Goal: Task Accomplishment & Management: Manage account settings

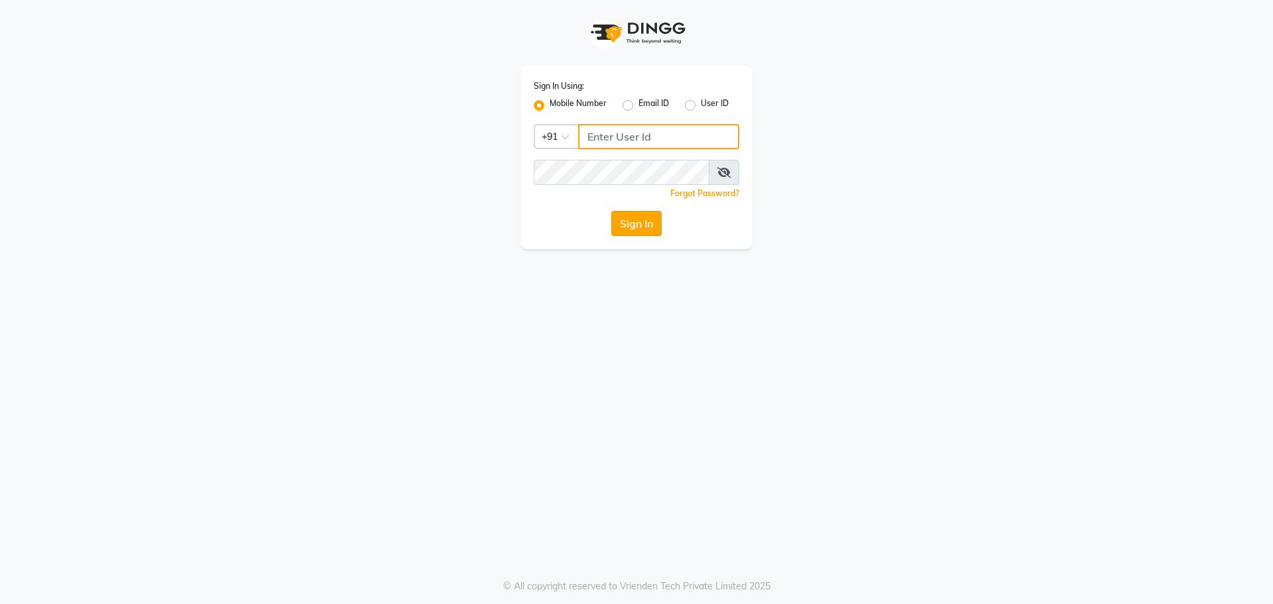
type input "7005530711"
click at [636, 227] on button "Sign In" at bounding box center [636, 223] width 50 height 25
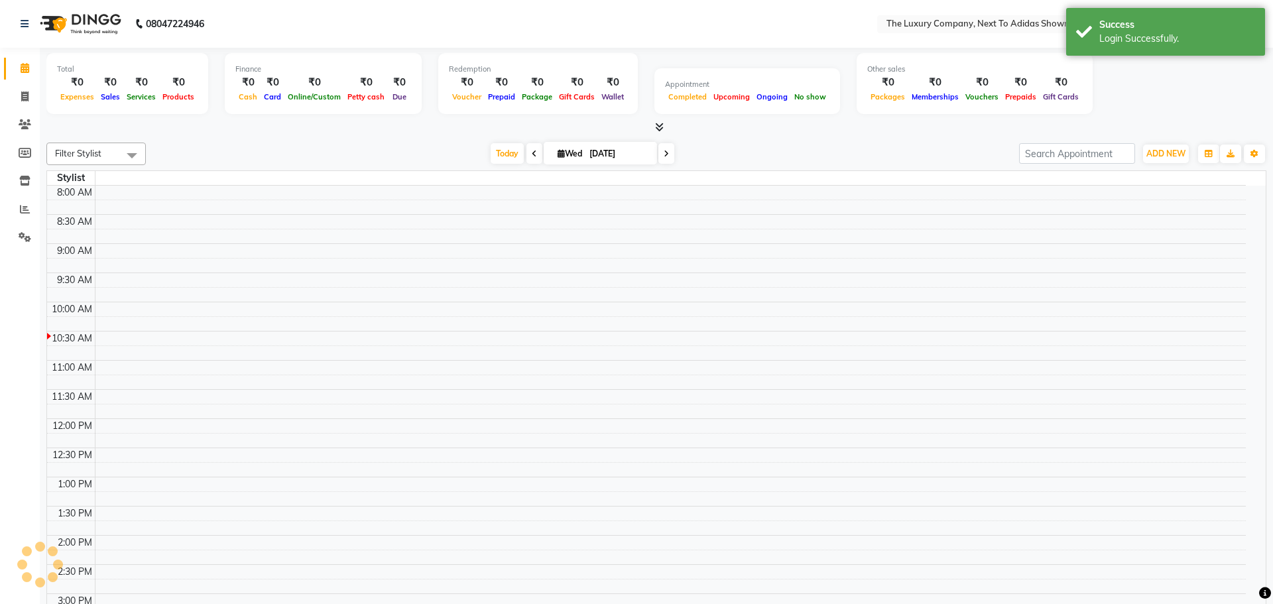
select select "en"
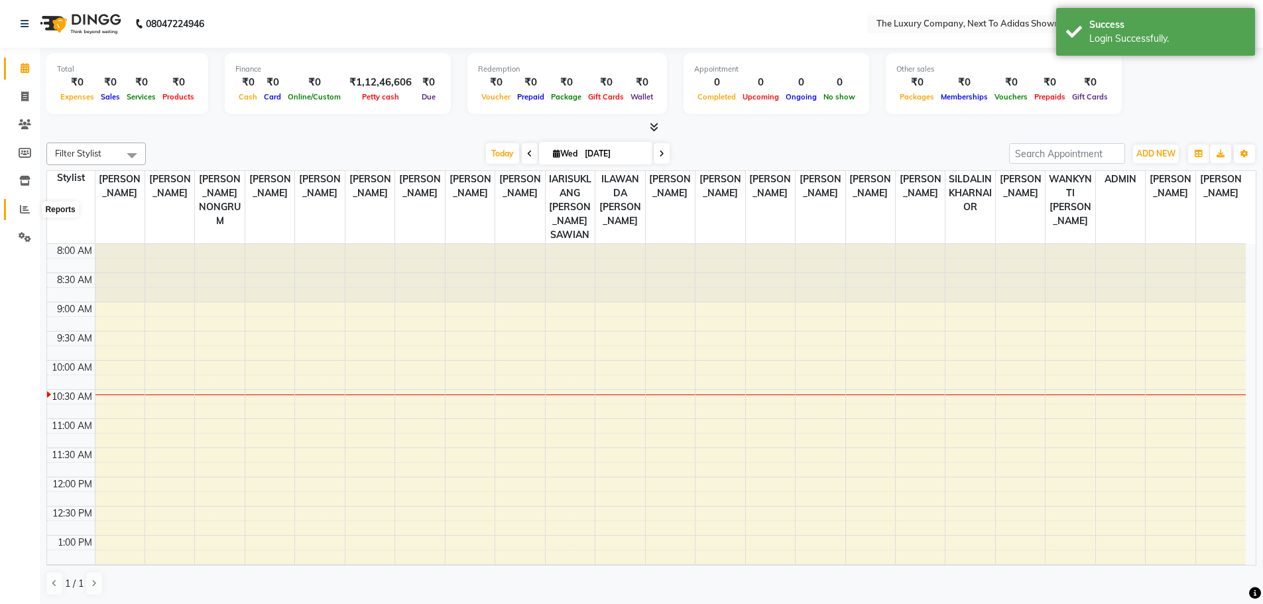
click at [22, 205] on icon at bounding box center [25, 209] width 10 height 10
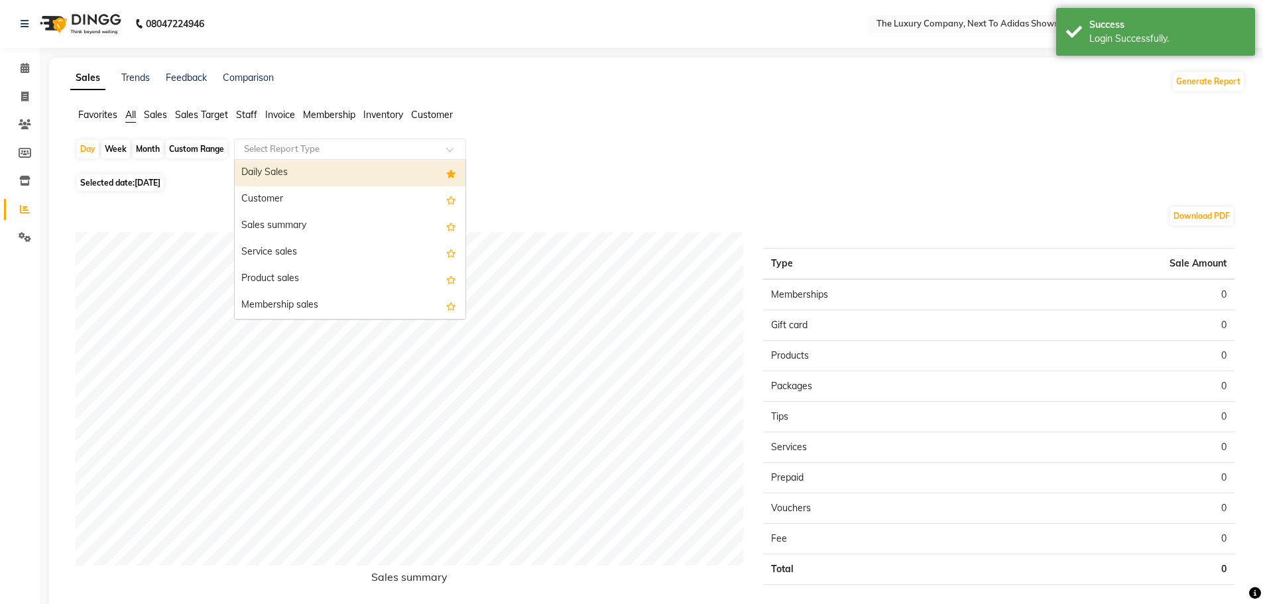
click at [308, 155] on input "text" at bounding box center [336, 149] width 191 height 13
click at [313, 172] on div "Daily Sales" at bounding box center [350, 173] width 231 height 27
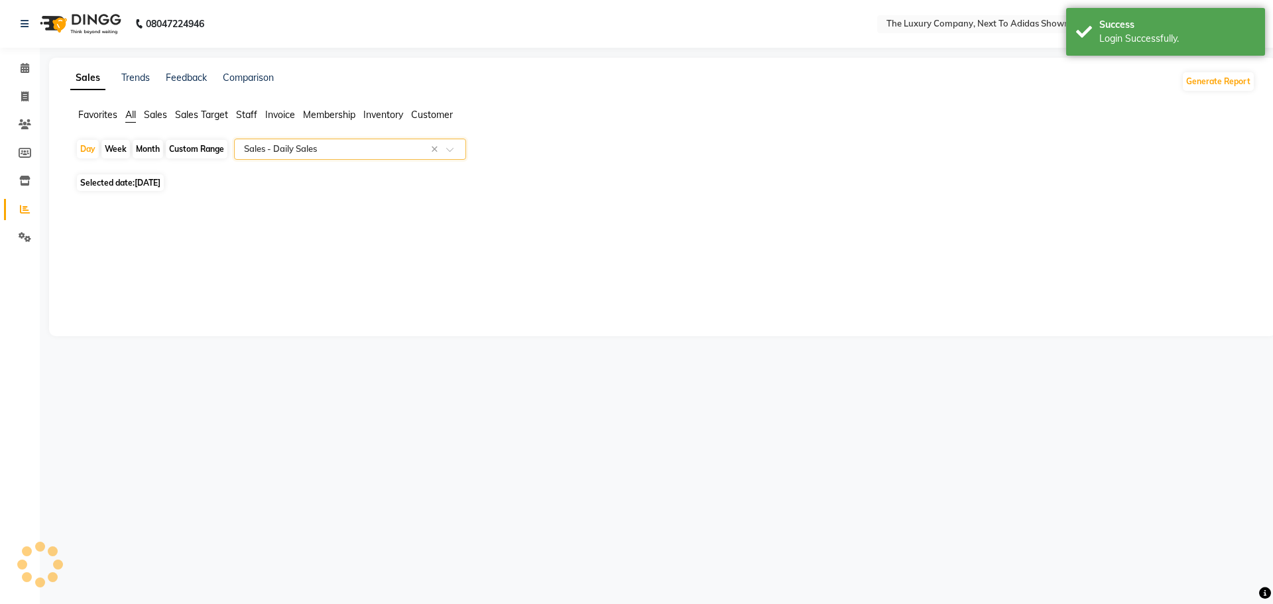
select select "full_report"
select select "csv"
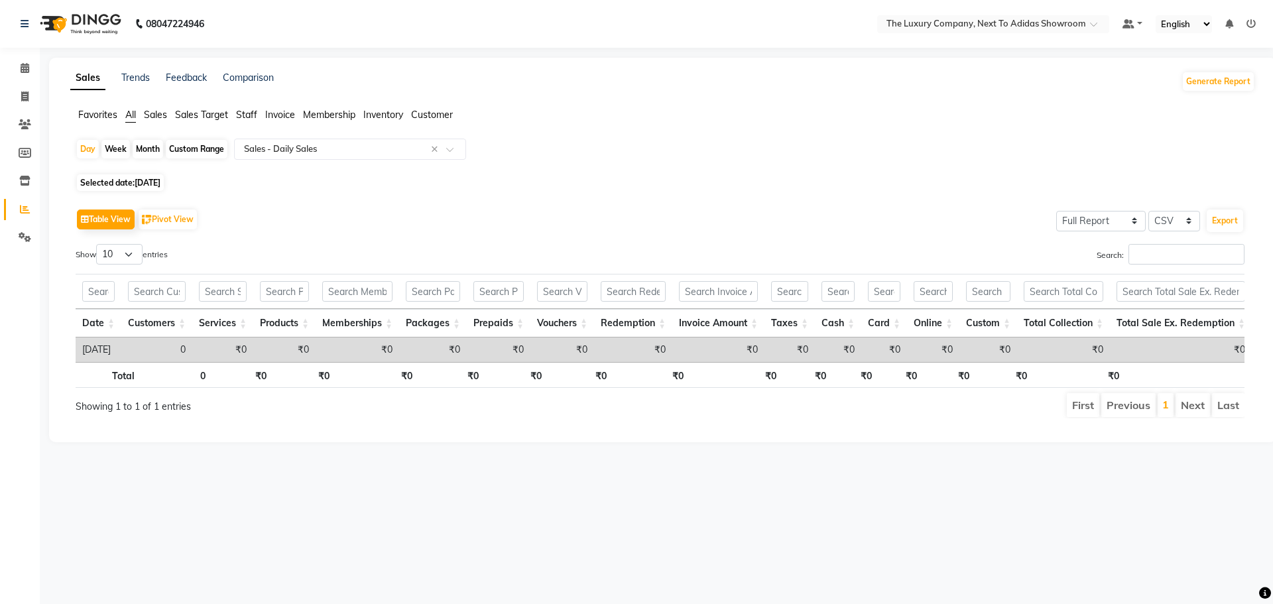
click at [146, 152] on div "Month" at bounding box center [148, 149] width 30 height 19
select select "9"
select select "2025"
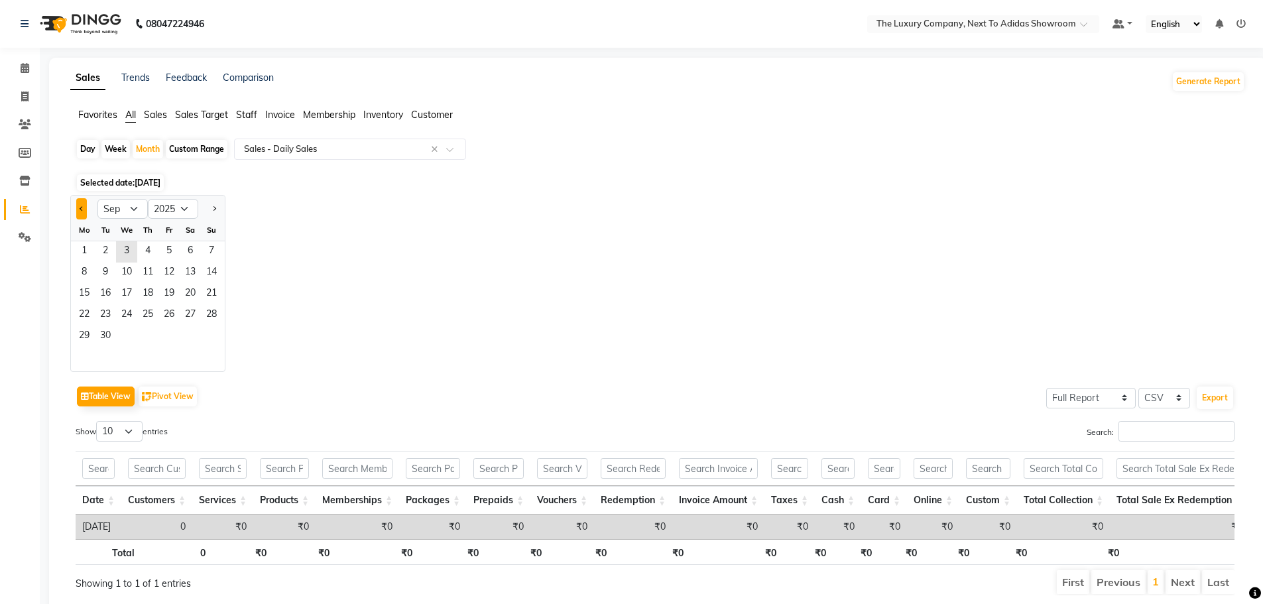
click at [86, 201] on button "Previous month" at bounding box center [81, 208] width 11 height 21
select select "7"
click at [111, 250] on span "1" at bounding box center [105, 251] width 21 height 21
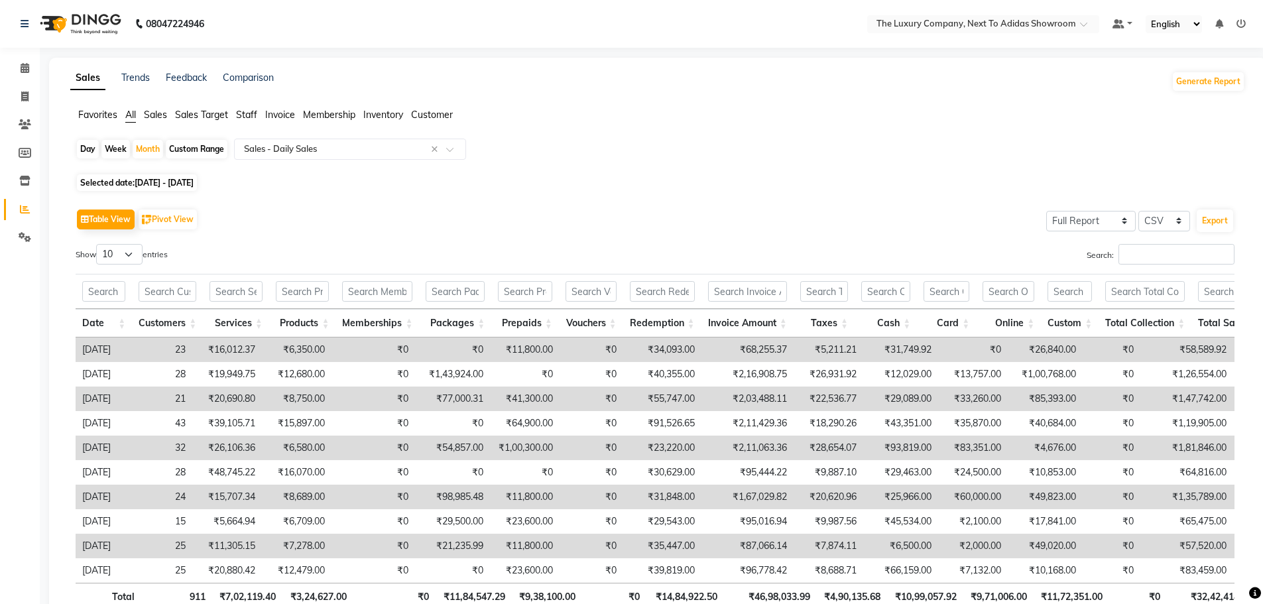
click at [248, 111] on span "Staff" at bounding box center [246, 115] width 21 height 12
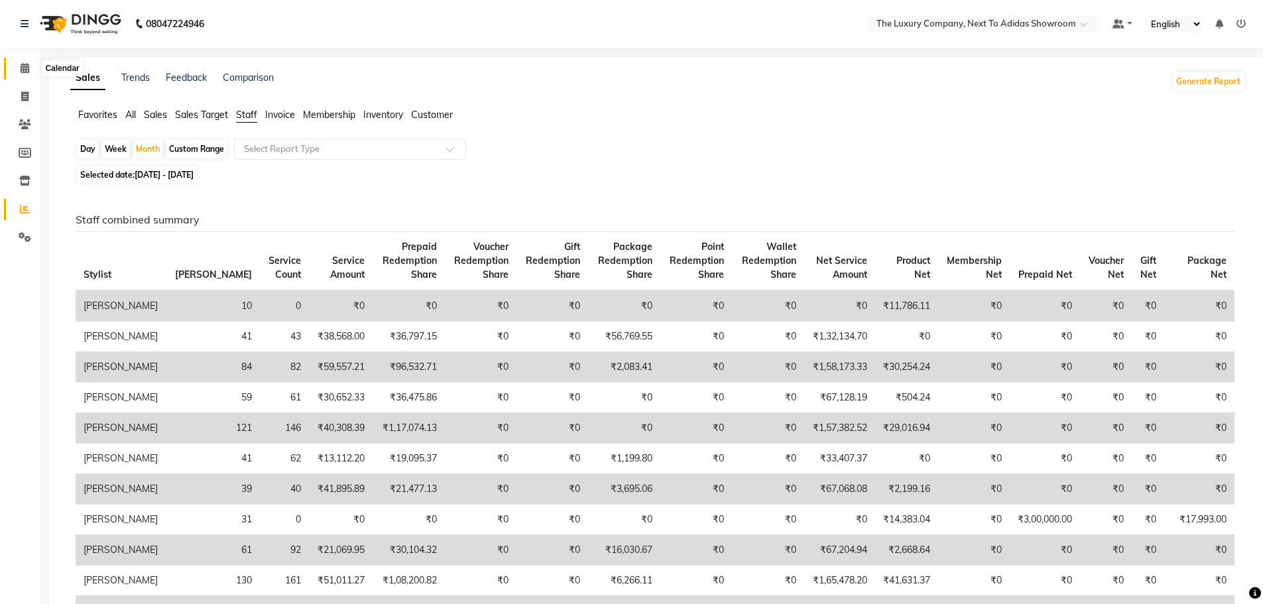
click at [27, 62] on span at bounding box center [24, 68] width 23 height 15
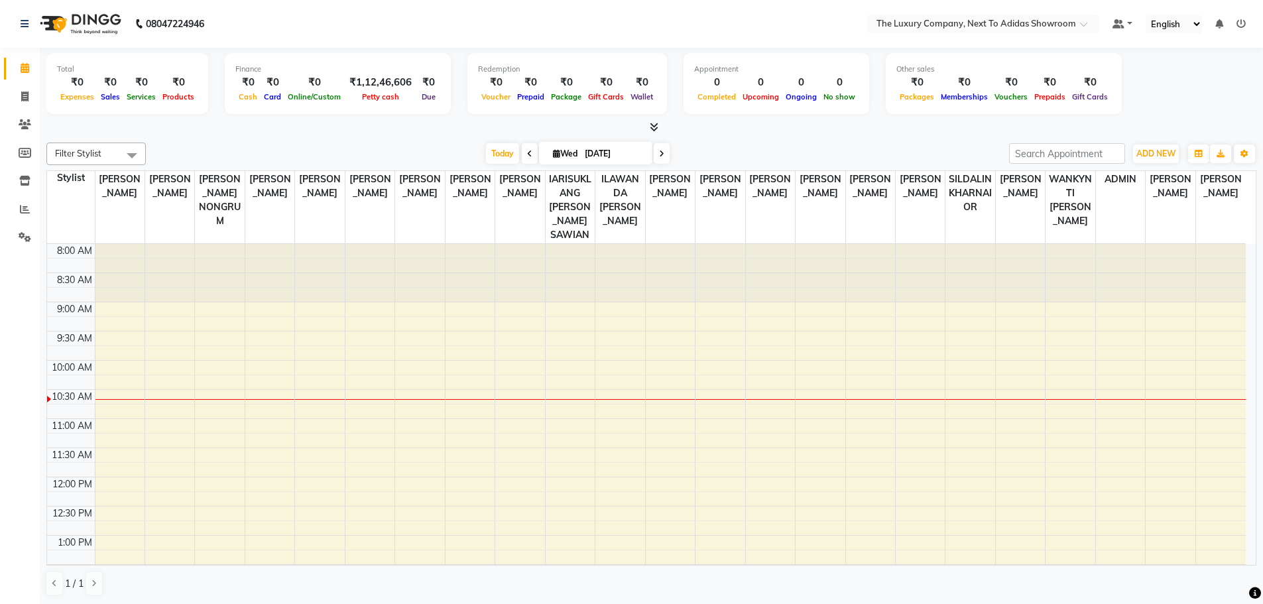
scroll to position [117, 0]
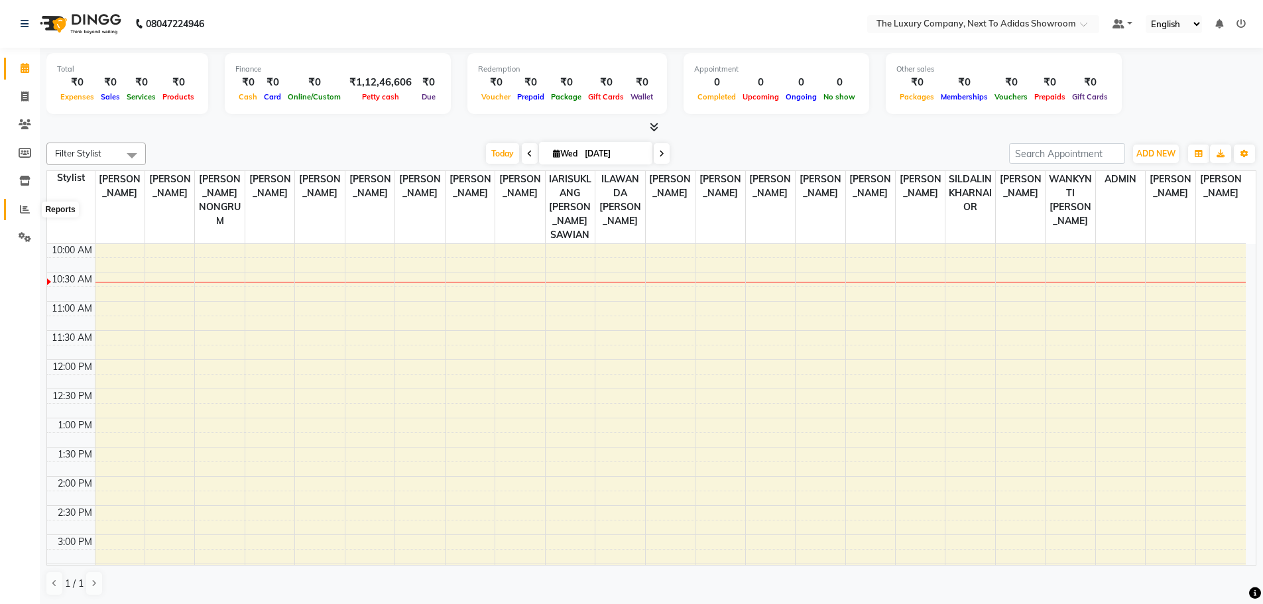
click at [23, 211] on icon at bounding box center [25, 209] width 10 height 10
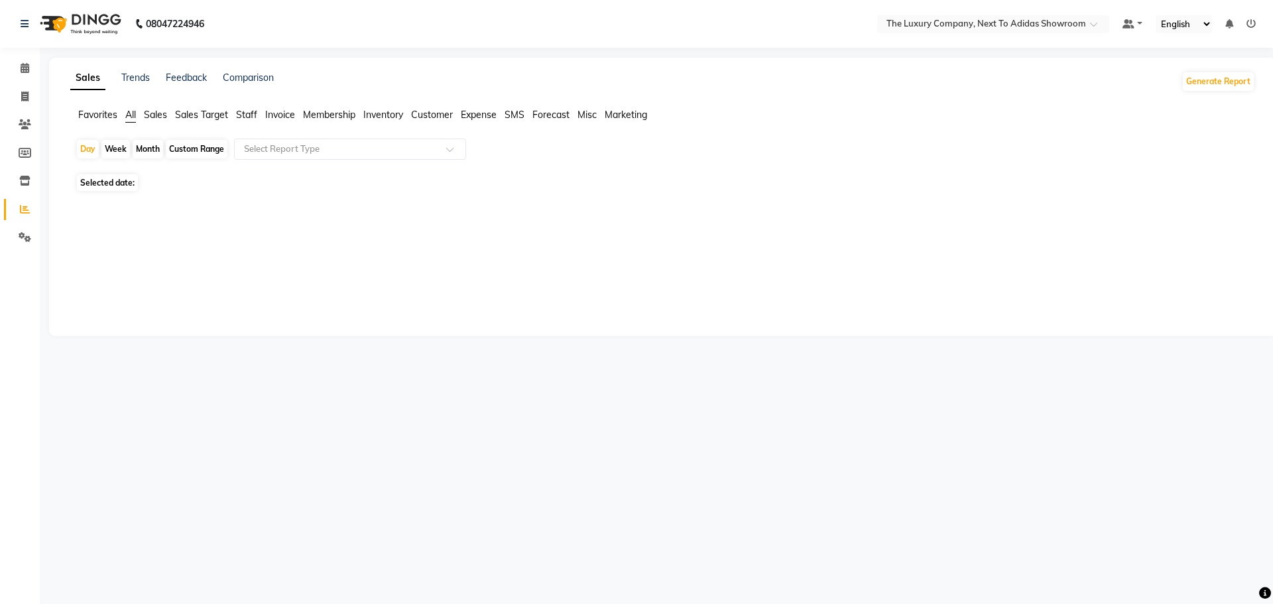
click at [149, 113] on span "Sales" at bounding box center [155, 115] width 23 height 12
click at [453, 154] on span at bounding box center [454, 153] width 17 height 13
click at [453, 150] on span at bounding box center [454, 153] width 17 height 13
click at [678, 316] on div "Sales Trends Feedback Comparison Generate Report Favorites All Sales Sales Targ…" at bounding box center [662, 197] width 1227 height 278
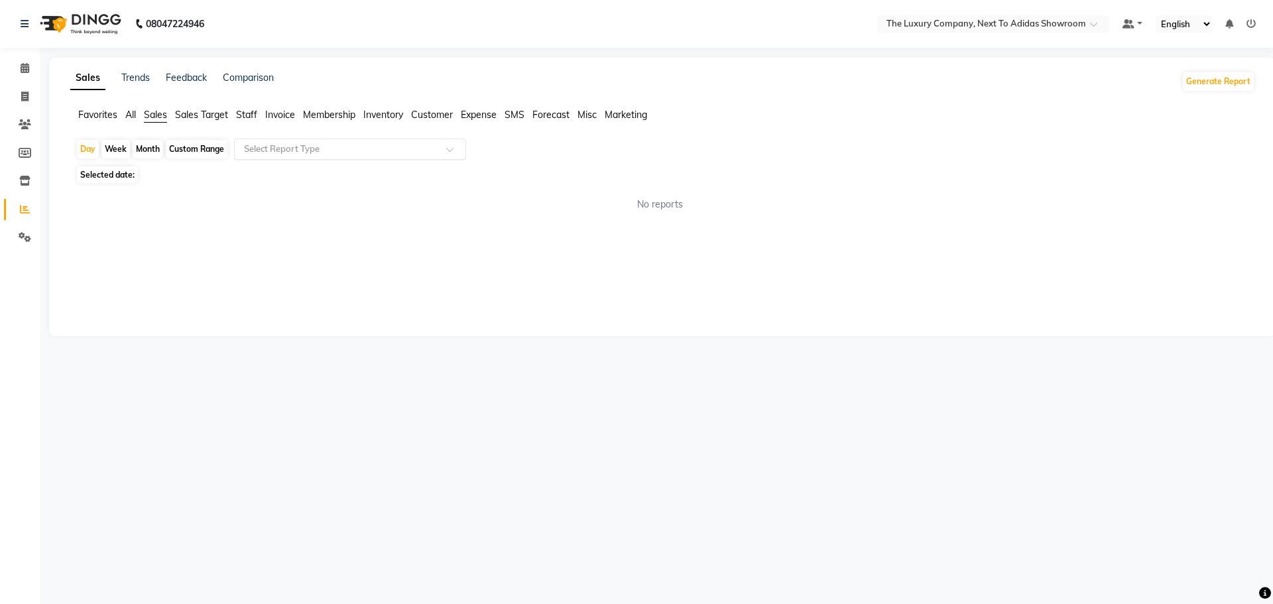
click at [451, 150] on span at bounding box center [454, 153] width 17 height 13
drag, startPoint x: 68, startPoint y: 304, endPoint x: 137, endPoint y: 139, distance: 178.9
click at [92, 249] on div "Sales Trends Feedback Comparison Generate Report Favorites All Sales Sales Targ…" at bounding box center [662, 197] width 1227 height 278
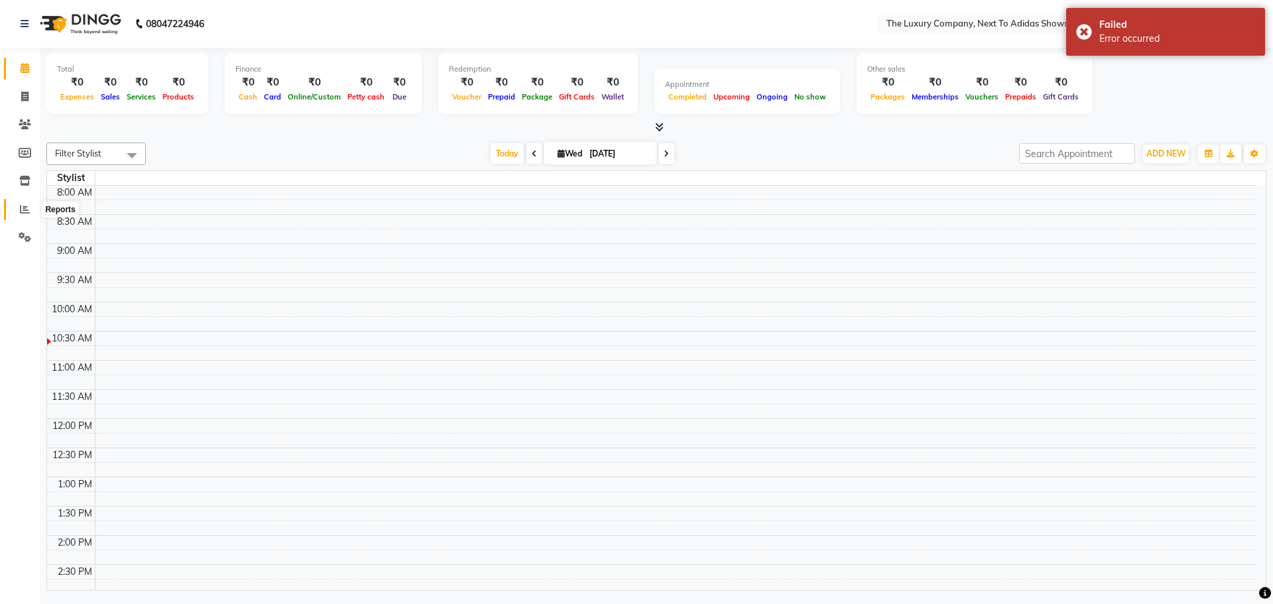
click at [27, 204] on icon at bounding box center [25, 209] width 10 height 10
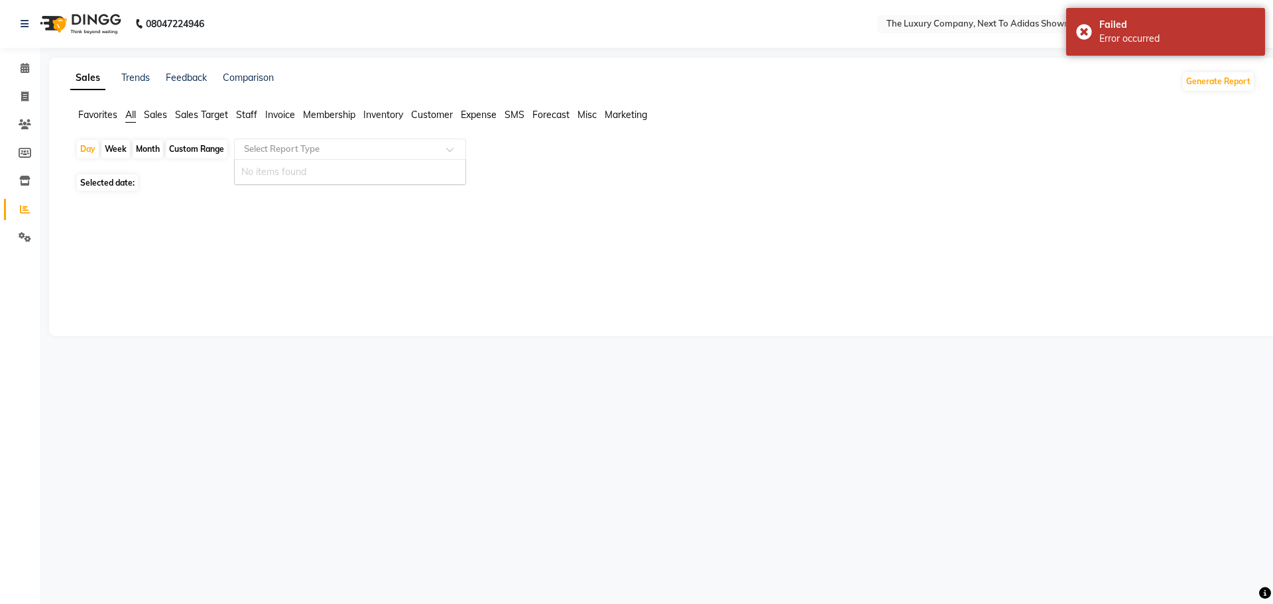
click at [449, 152] on span at bounding box center [454, 153] width 17 height 13
click at [428, 235] on div "Sales Trends Feedback Comparison Generate Report Favorites All Sales Sales Targ…" at bounding box center [662, 197] width 1227 height 278
click at [156, 117] on span "Sales" at bounding box center [155, 115] width 23 height 12
click at [154, 149] on div "Month" at bounding box center [148, 149] width 30 height 19
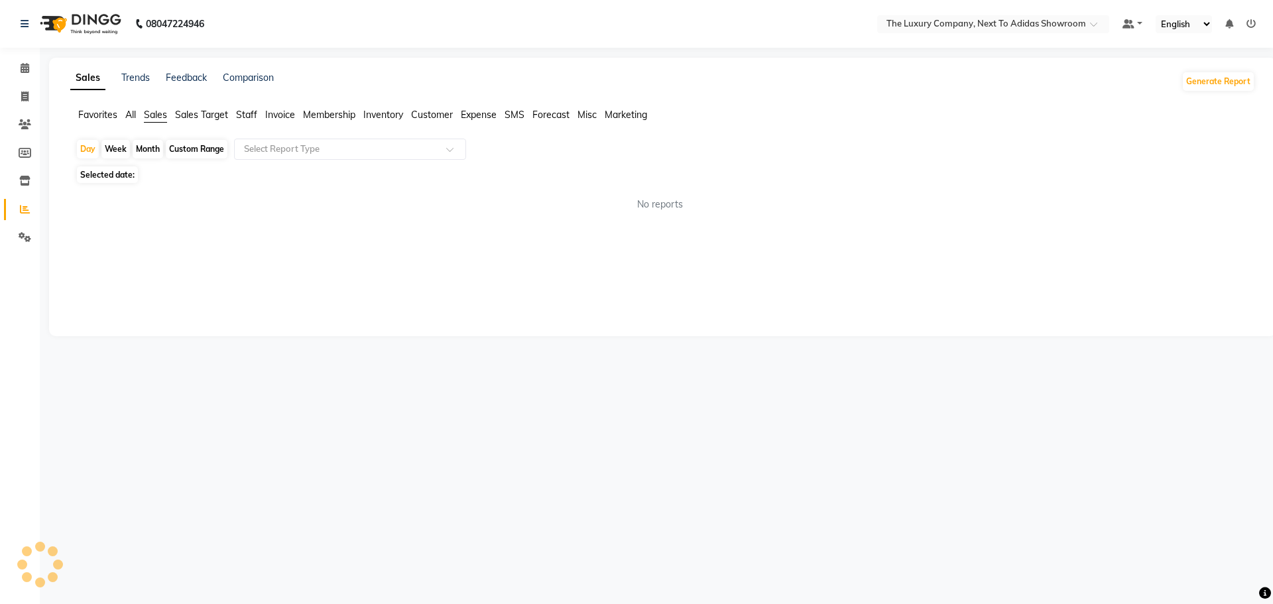
select select "9"
select select "2025"
click at [451, 146] on div at bounding box center [350, 149] width 231 height 13
click at [469, 315] on div "Sales Trends Feedback Comparison Generate Report Favorites All Sales Sales Targ…" at bounding box center [662, 197] width 1227 height 278
click at [158, 149] on div "Month" at bounding box center [148, 149] width 30 height 19
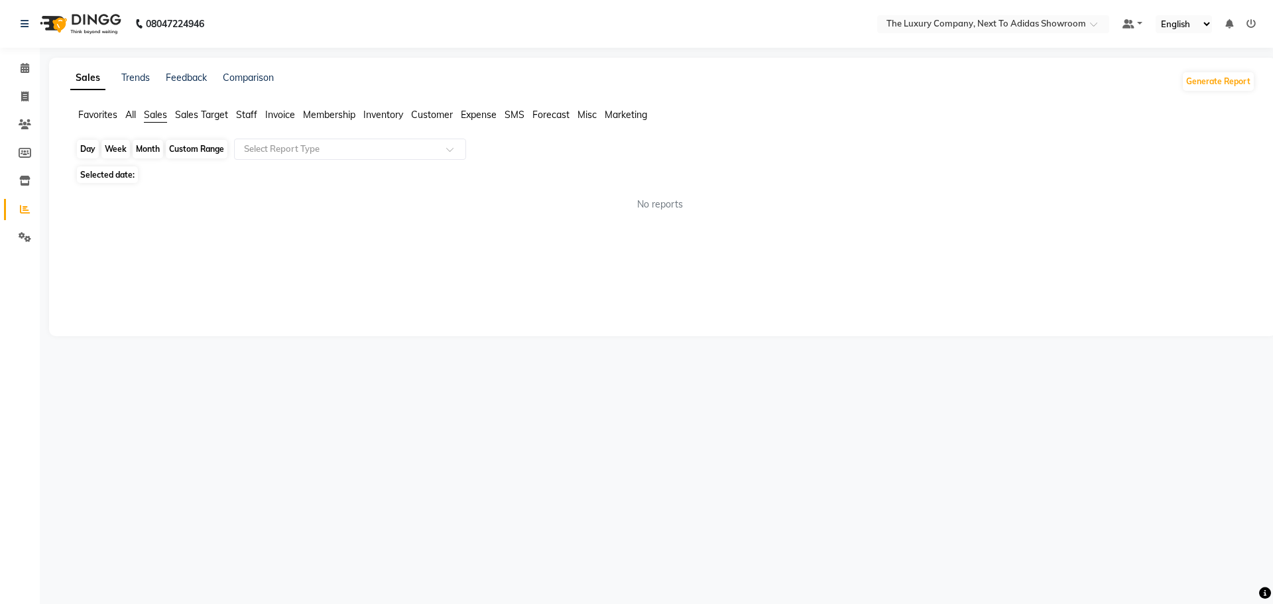
select select "9"
select select "2025"
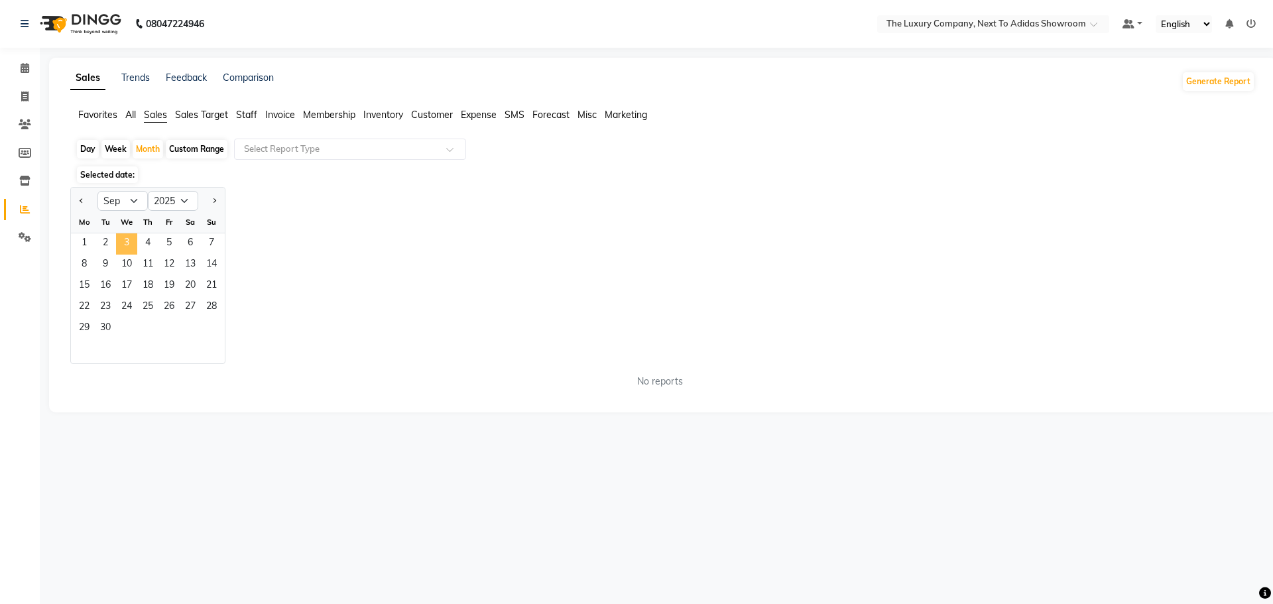
click at [129, 243] on span "3" at bounding box center [126, 243] width 21 height 21
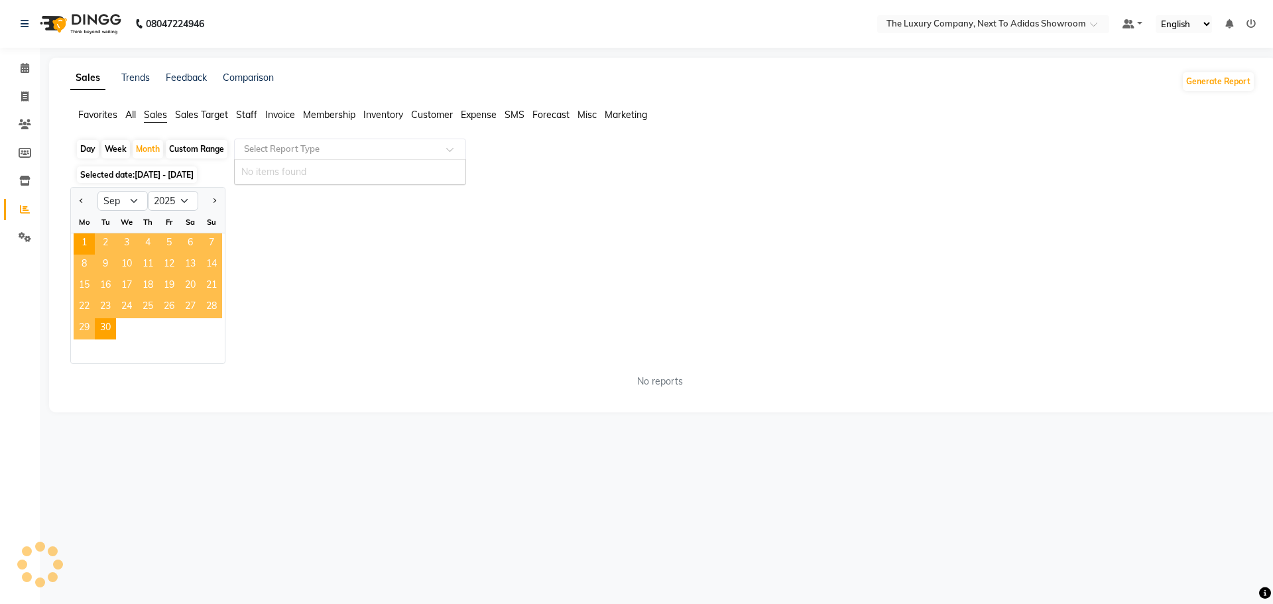
click at [451, 149] on span at bounding box center [454, 153] width 17 height 13
click at [373, 235] on div "Jan Feb Mar Apr May Jun [DATE] Aug Sep Oct Nov [DATE] 2016 2017 2018 2019 2020 …" at bounding box center [662, 275] width 1185 height 177
drag, startPoint x: 126, startPoint y: 238, endPoint x: 191, endPoint y: 223, distance: 66.7
click at [129, 237] on span "3" at bounding box center [126, 243] width 21 height 21
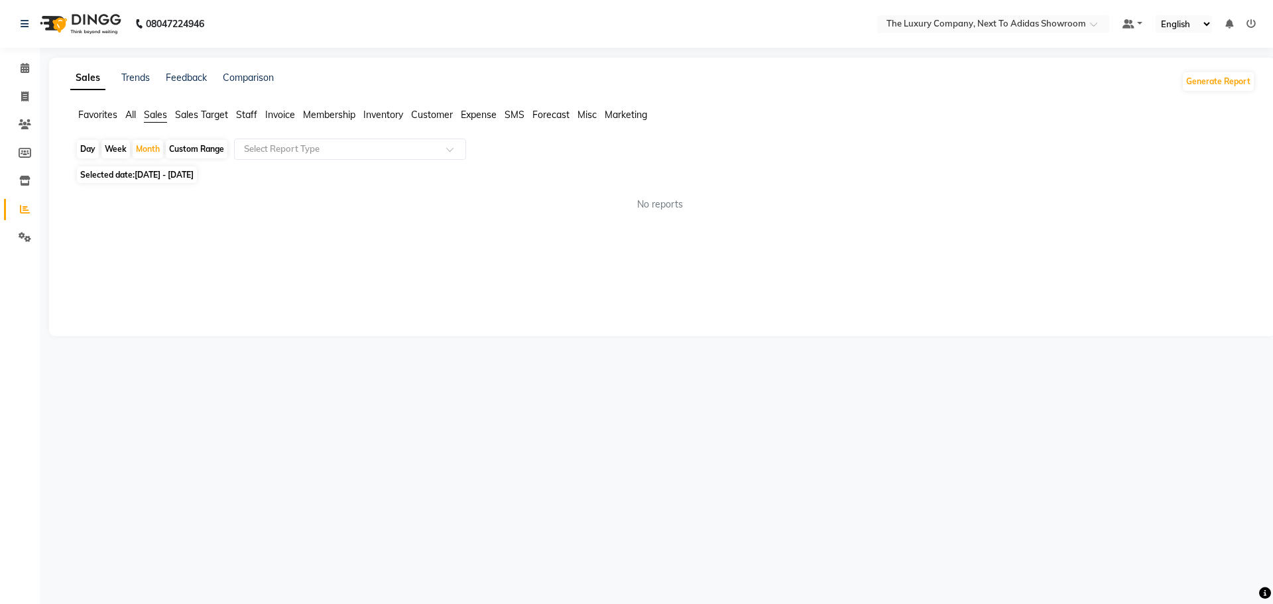
click at [713, 333] on div "Sales Trends Feedback Comparison Generate Report Favorites All Sales Sales Targ…" at bounding box center [662, 197] width 1227 height 278
click at [457, 149] on span at bounding box center [454, 153] width 17 height 13
click at [418, 213] on div "No reports" at bounding box center [660, 204] width 1190 height 35
click at [150, 145] on div "Month" at bounding box center [148, 149] width 30 height 19
select select "9"
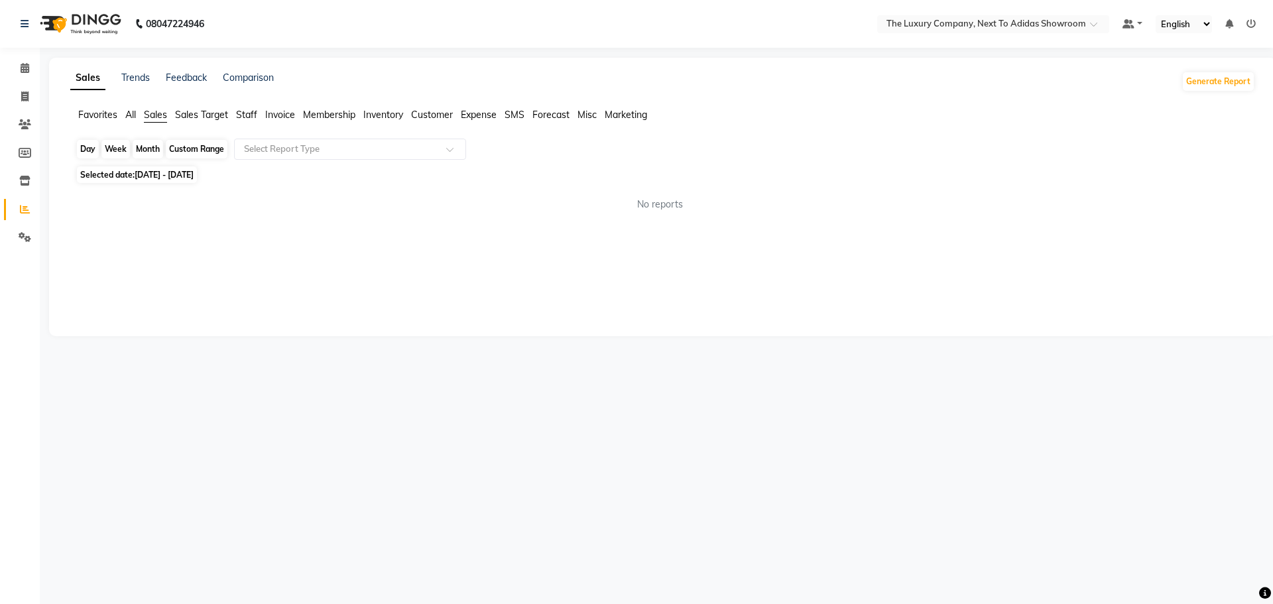
select select "2025"
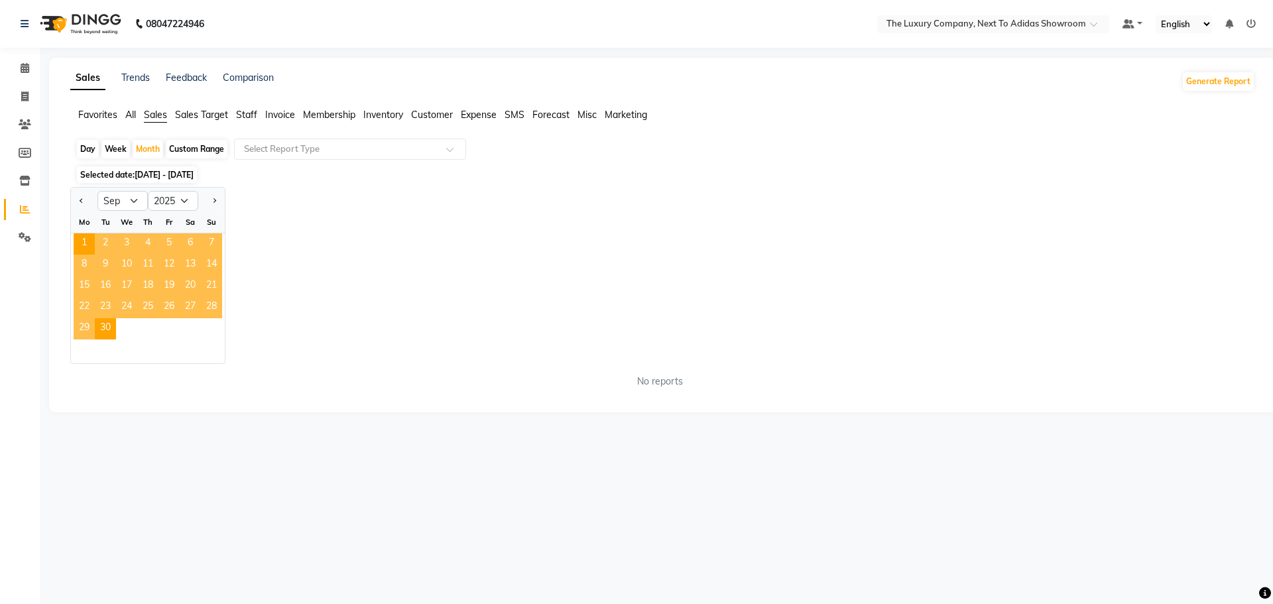
click at [123, 242] on span "3" at bounding box center [126, 243] width 21 height 21
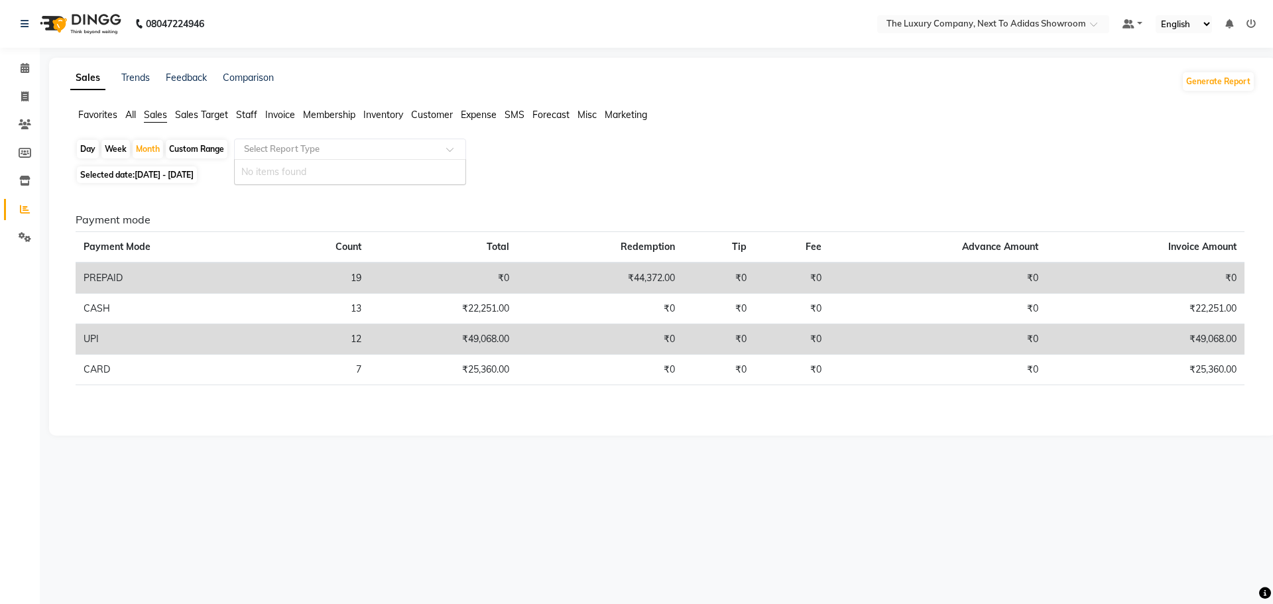
click at [448, 149] on span at bounding box center [454, 153] width 17 height 13
click at [510, 210] on div "Payment mode Payment Mode Count Total Redemption Tip Fee Advance Amount Invoice…" at bounding box center [660, 304] width 1190 height 235
click at [158, 116] on span "Sales" at bounding box center [155, 115] width 23 height 12
click at [447, 153] on span at bounding box center [454, 153] width 17 height 13
click at [147, 149] on div "Month" at bounding box center [148, 149] width 30 height 19
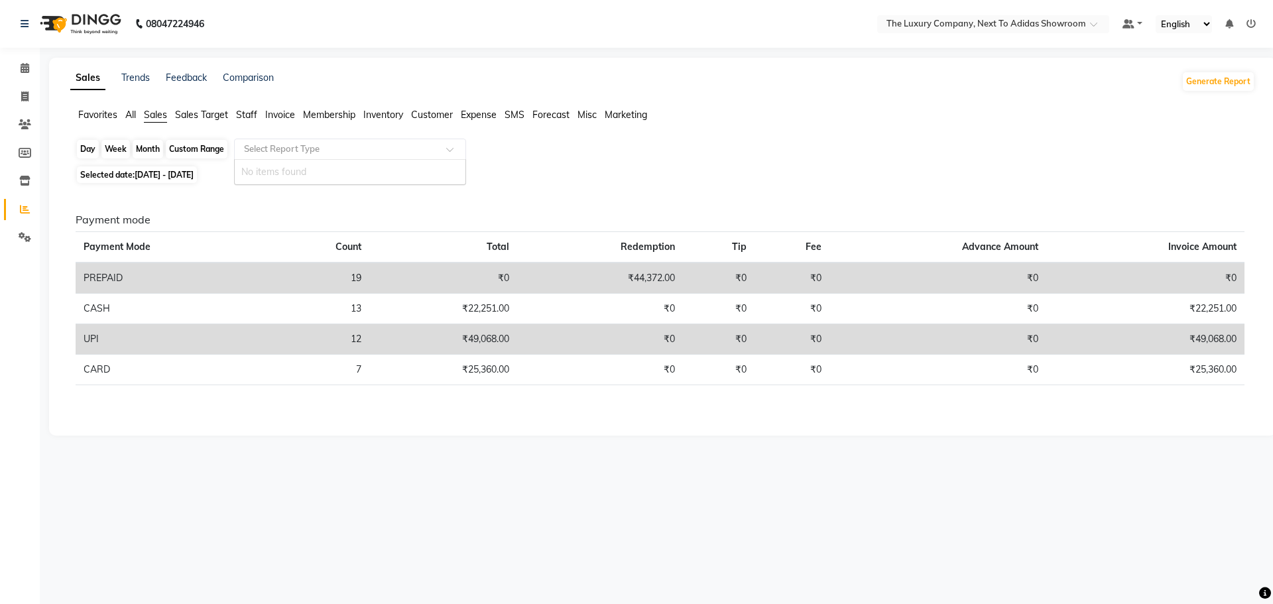
select select "9"
select select "2025"
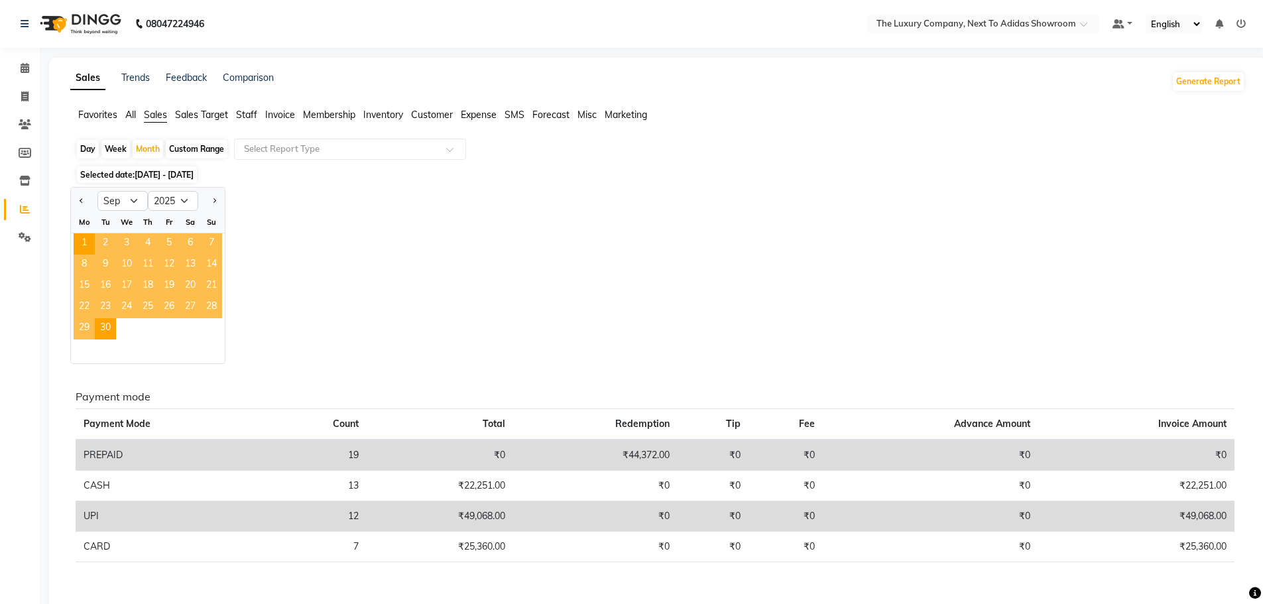
click at [402, 259] on div "Jan Feb Mar Apr May Jun [DATE] Aug Sep Oct Nov [DATE] 2016 2017 2018 2019 2020 …" at bounding box center [657, 275] width 1175 height 177
click at [129, 239] on span "3" at bounding box center [126, 243] width 21 height 21
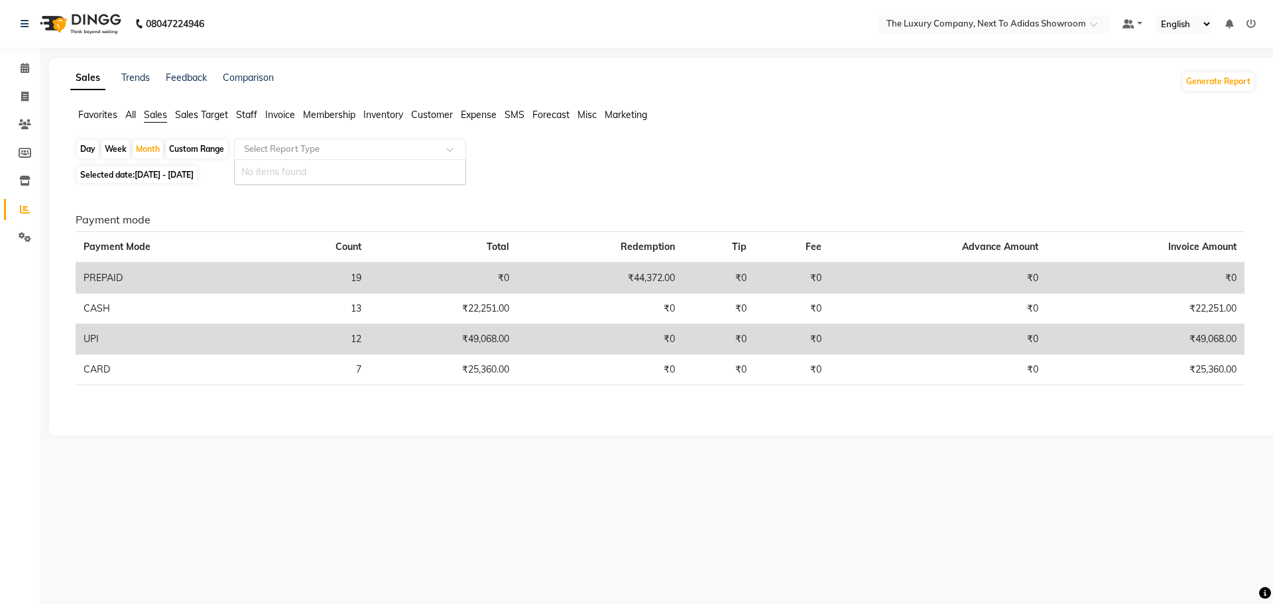
click at [451, 148] on span at bounding box center [454, 153] width 17 height 13
click at [18, 180] on span at bounding box center [24, 181] width 23 height 15
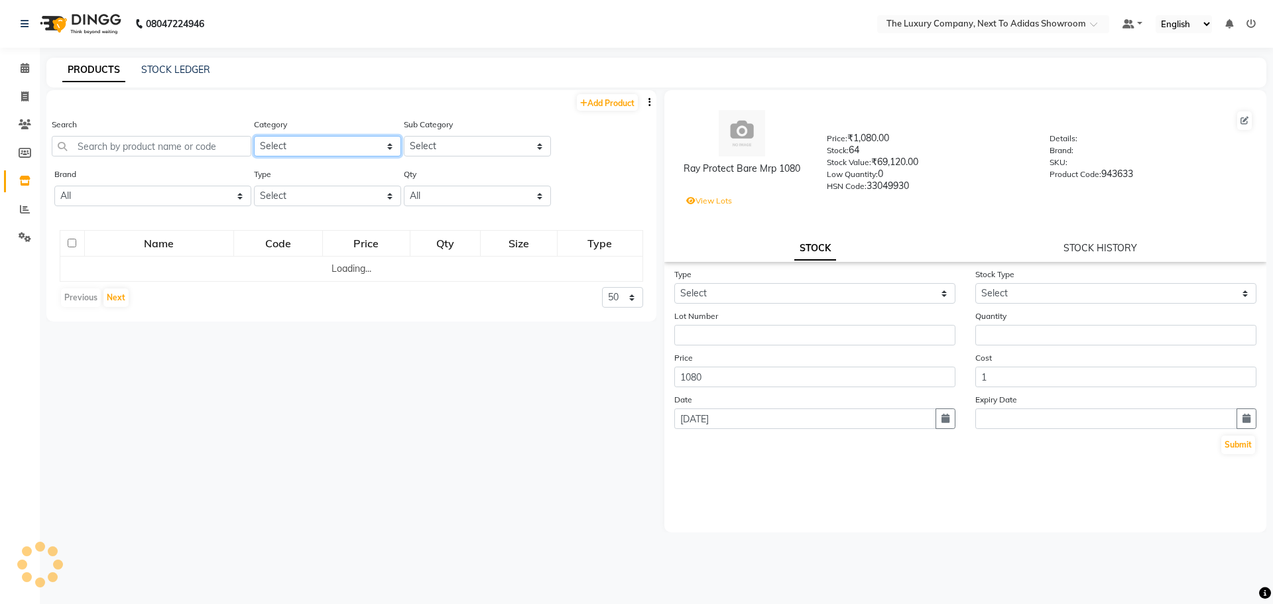
click at [358, 145] on select "Select RETAIL PRODUCT" at bounding box center [327, 146] width 147 height 21
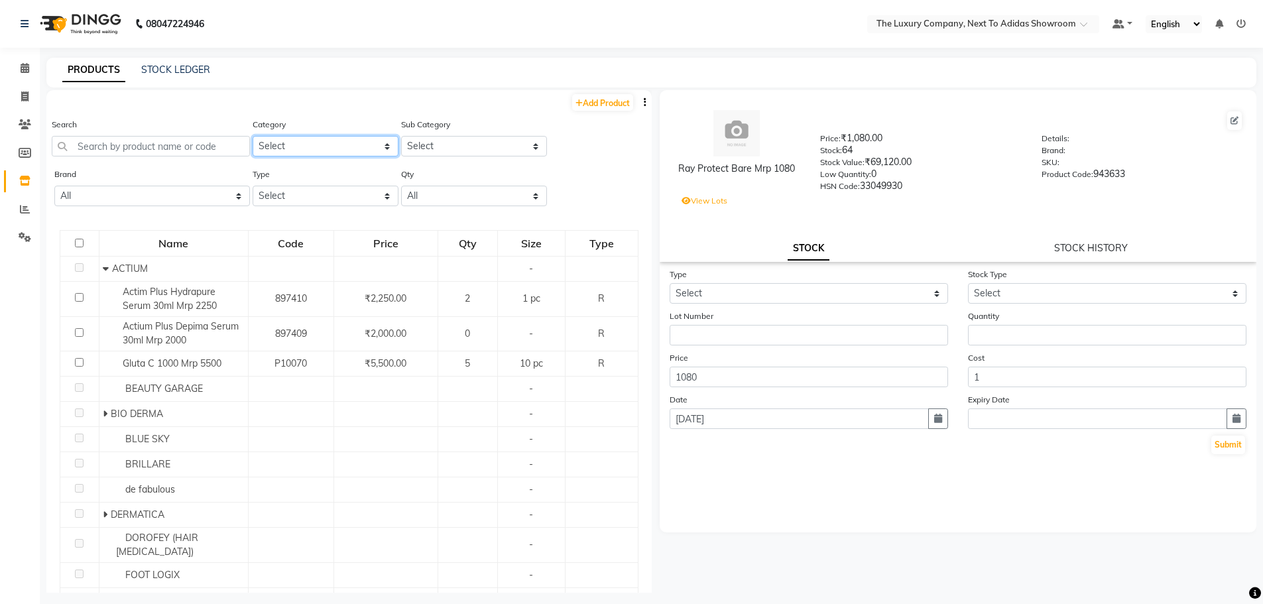
select select "1136402050"
click at [253, 136] on select "Select RETAIL PRODUCT" at bounding box center [326, 146] width 146 height 21
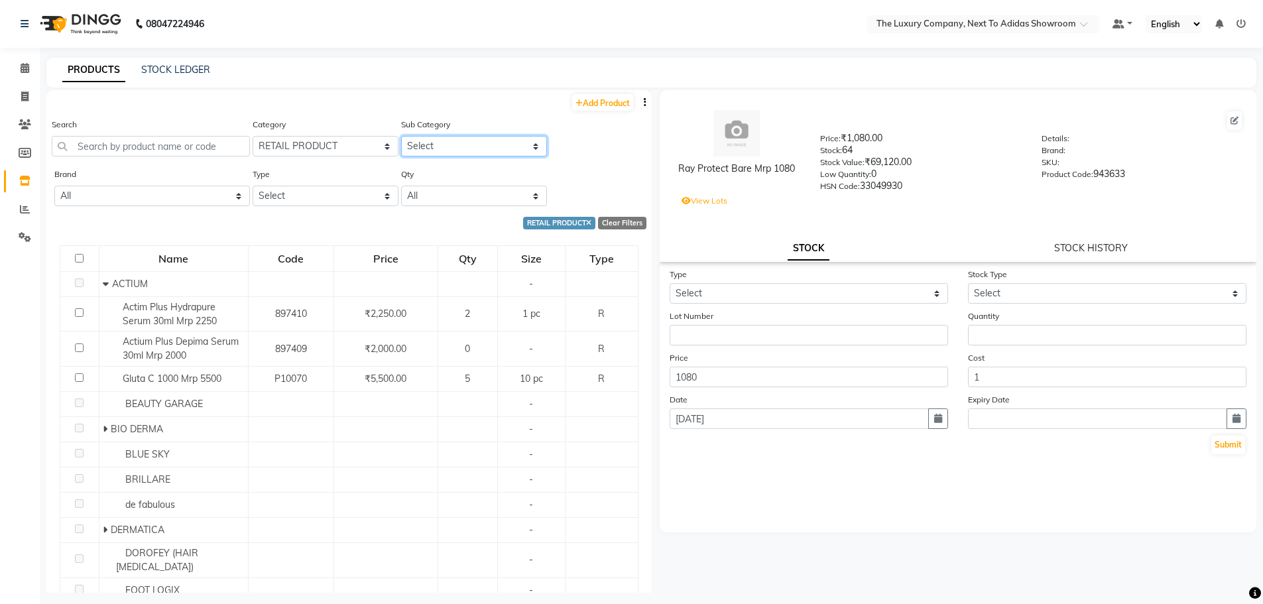
click at [429, 139] on select "Select ACTIUM BEAUTY GARAGE BIO DERMA BLUE SKY BRILLARE de fabulous DERMATICA D…" at bounding box center [474, 146] width 146 height 21
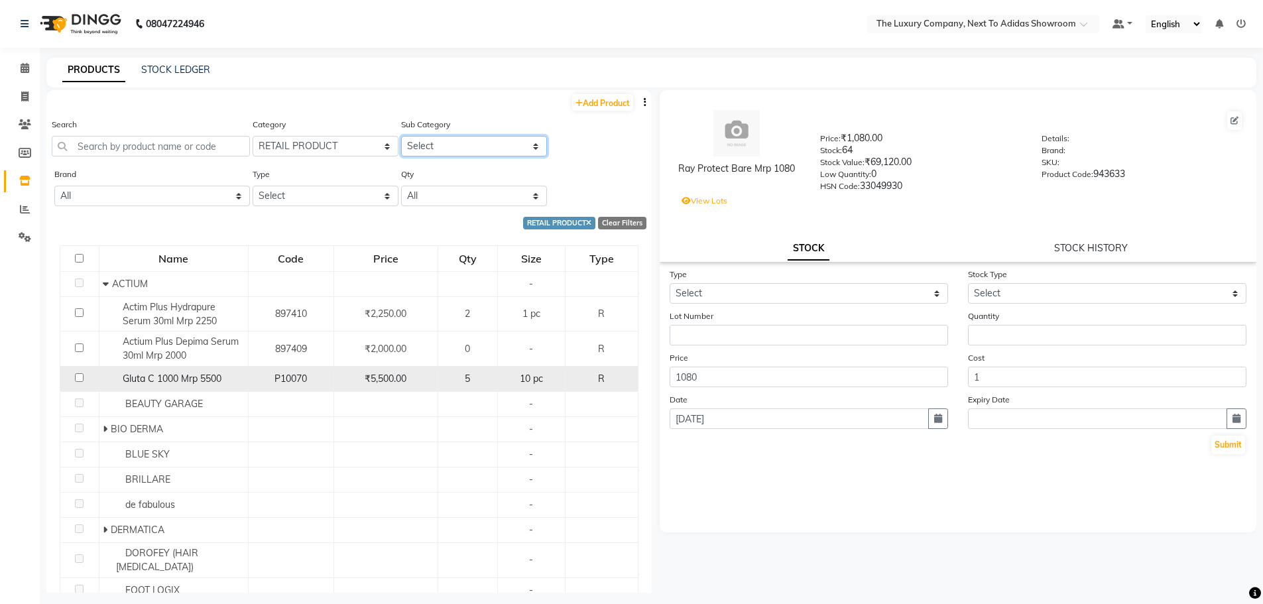
select select "11364020512"
click at [401, 136] on select "Select ACTIUM BEAUTY GARAGE BIO DERMA BLUE SKY BRILLARE de fabulous DERMATICA D…" at bounding box center [474, 146] width 146 height 21
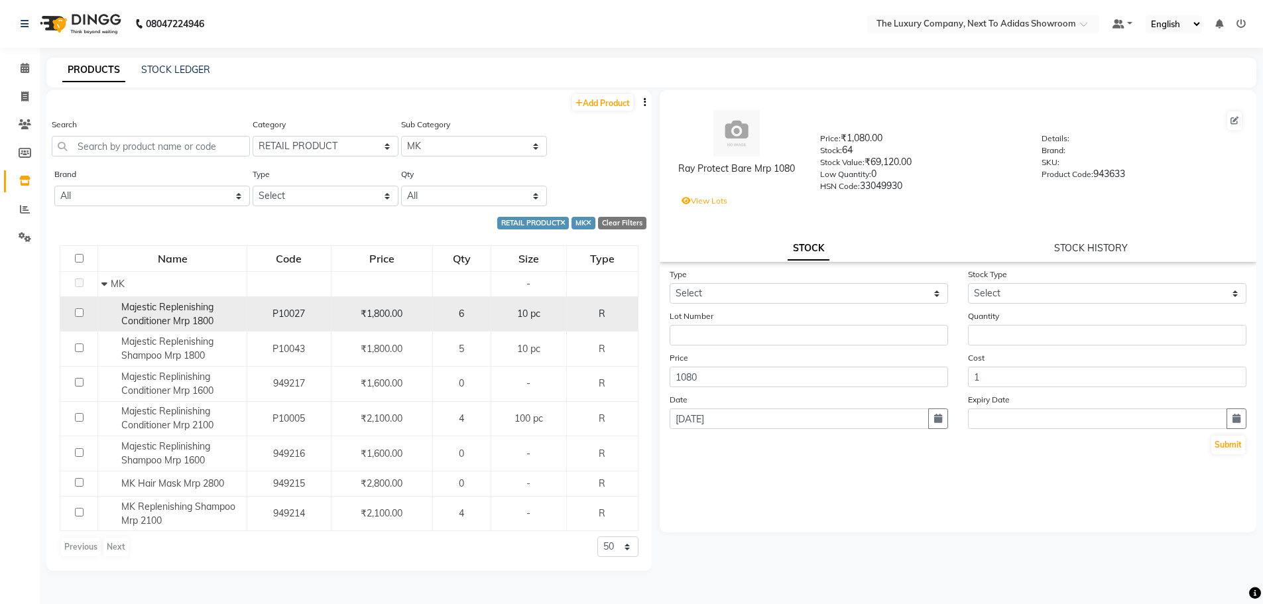
click at [484, 308] on div "6" at bounding box center [461, 314] width 47 height 14
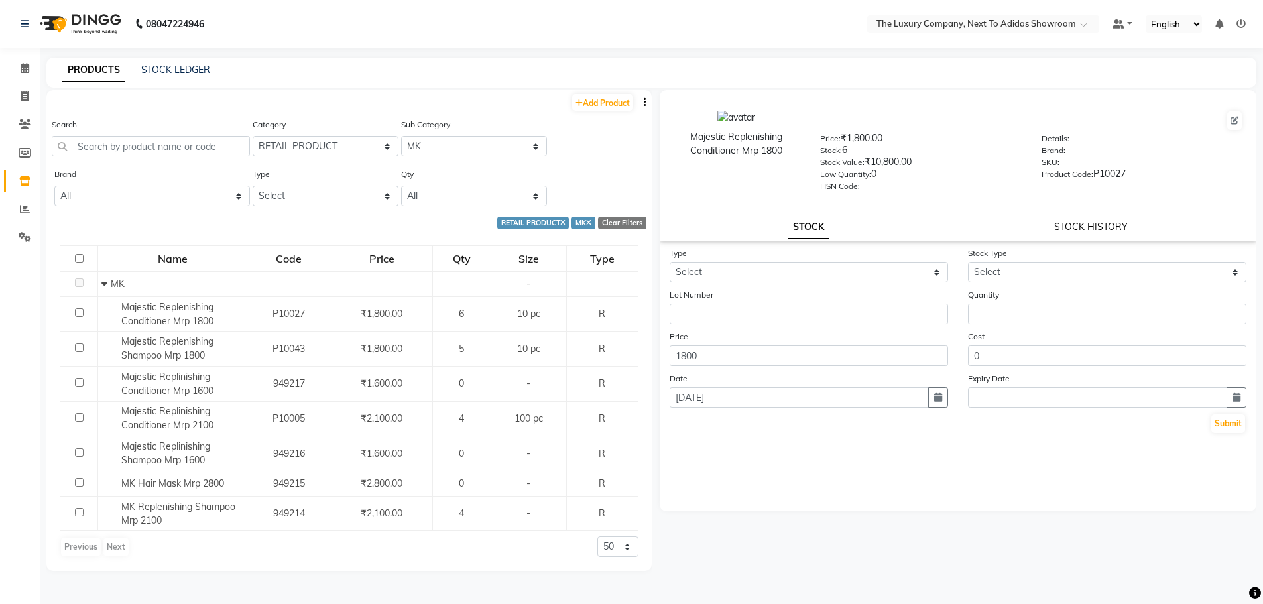
click at [1108, 229] on link "STOCK HISTORY" at bounding box center [1091, 227] width 74 height 12
select select "all"
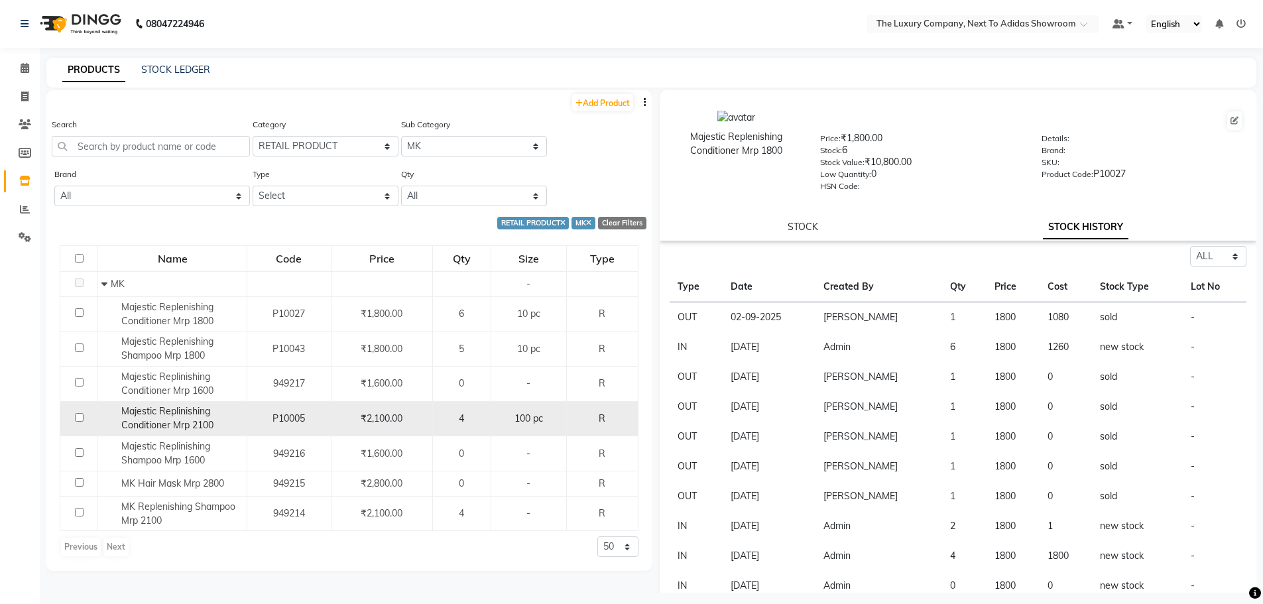
click at [468, 421] on div "4" at bounding box center [461, 419] width 47 height 14
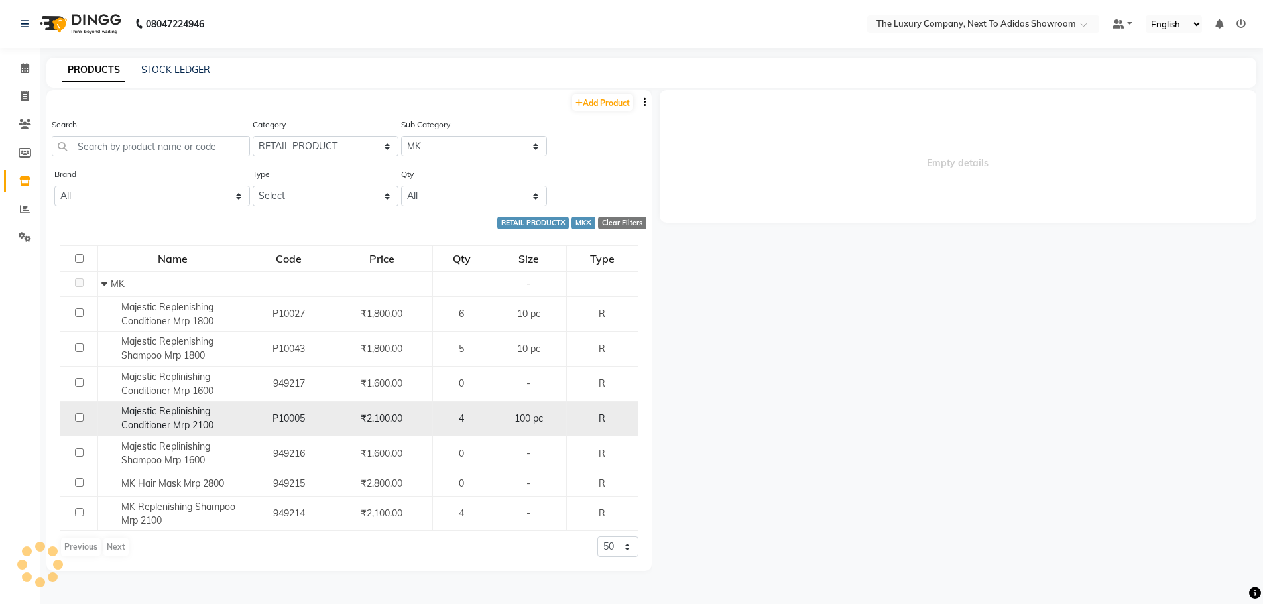
select select "all"
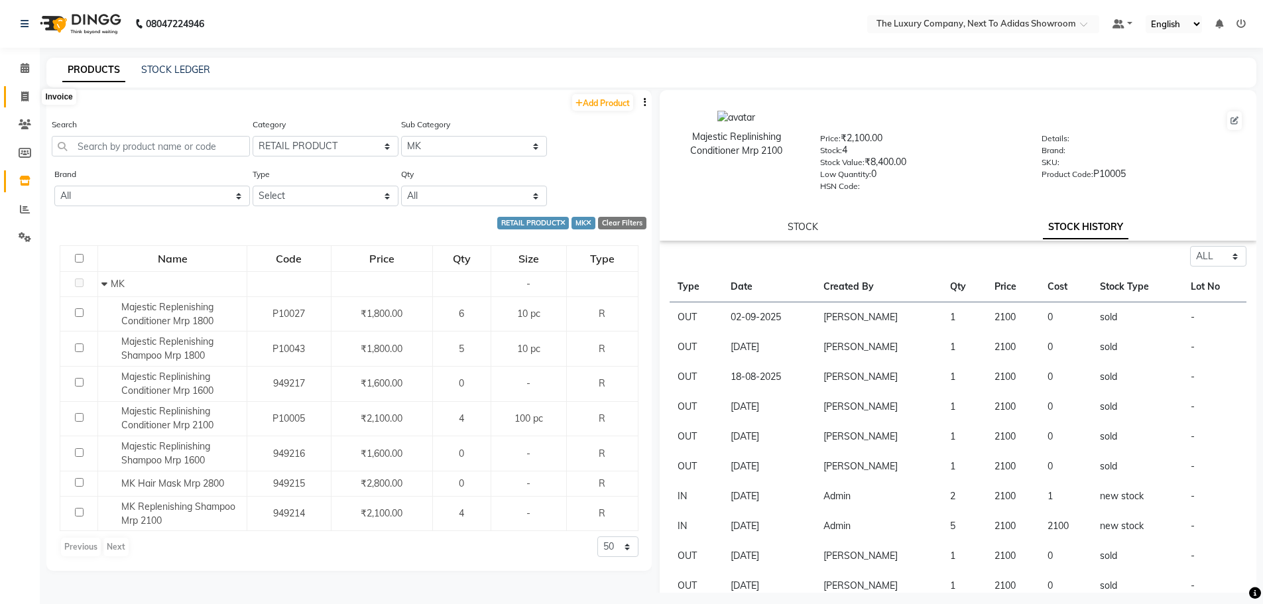
drag, startPoint x: 19, startPoint y: 98, endPoint x: 27, endPoint y: 101, distance: 8.0
click at [19, 99] on span at bounding box center [24, 96] width 23 height 15
select select "6828"
select select "service"
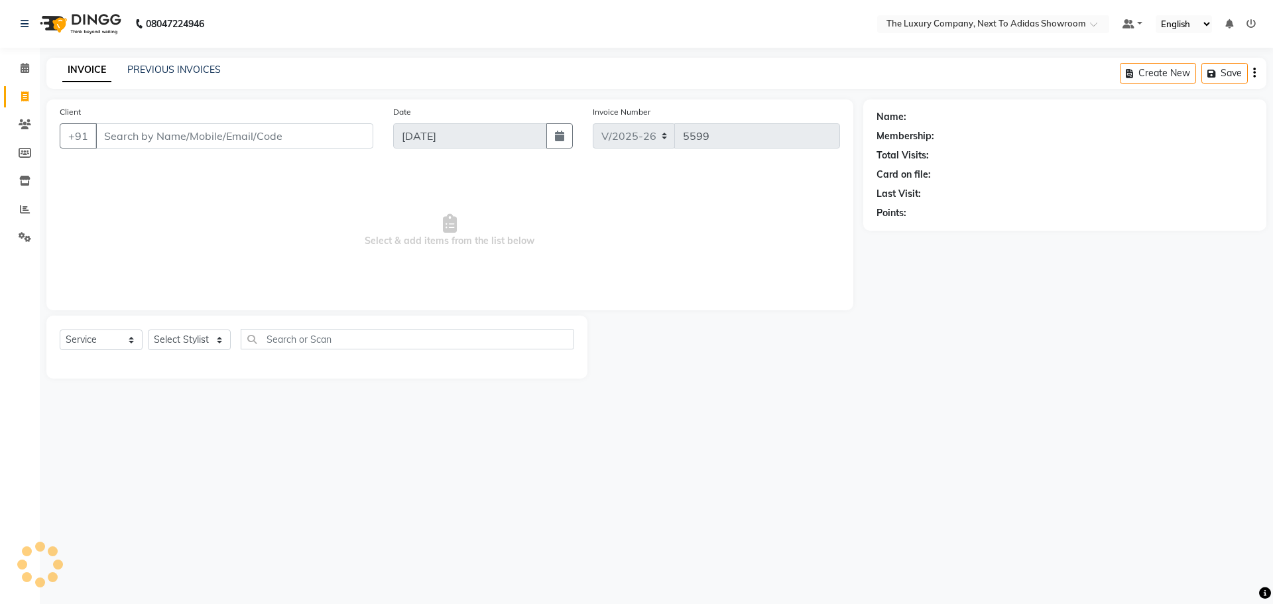
click at [205, 148] on input "Client" at bounding box center [234, 135] width 278 height 25
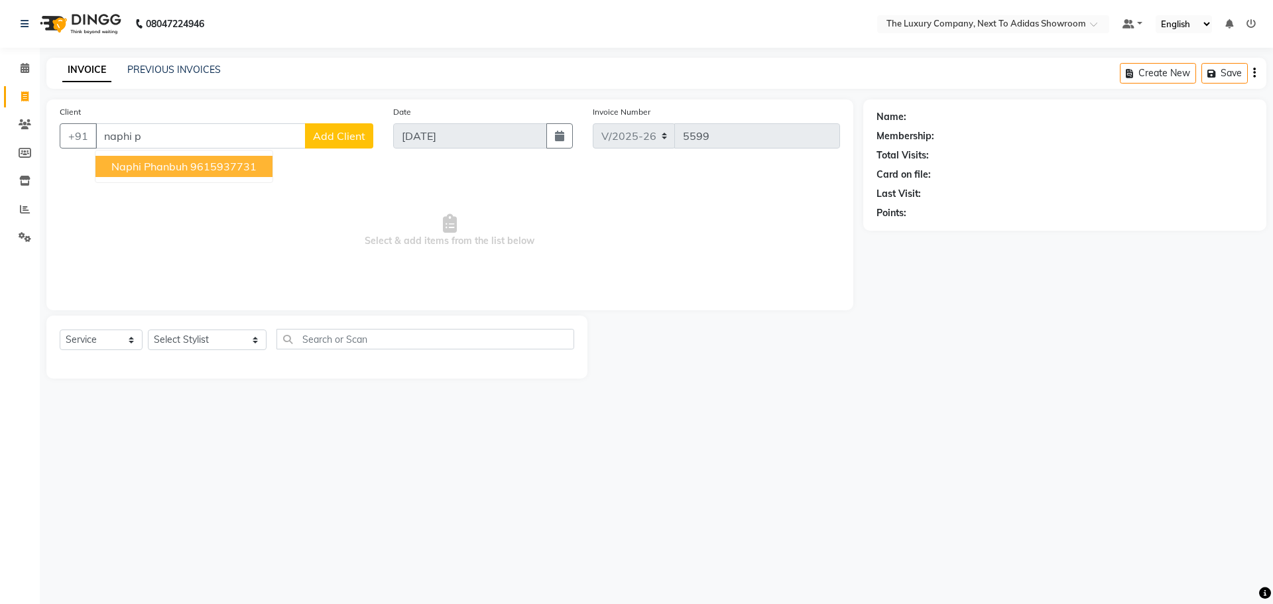
click at [207, 155] on ngb-typeahead-window "Naphi Phanbuh 9615937731" at bounding box center [184, 166] width 178 height 33
click at [233, 161] on ngb-highlight "9615937731" at bounding box center [223, 166] width 66 height 13
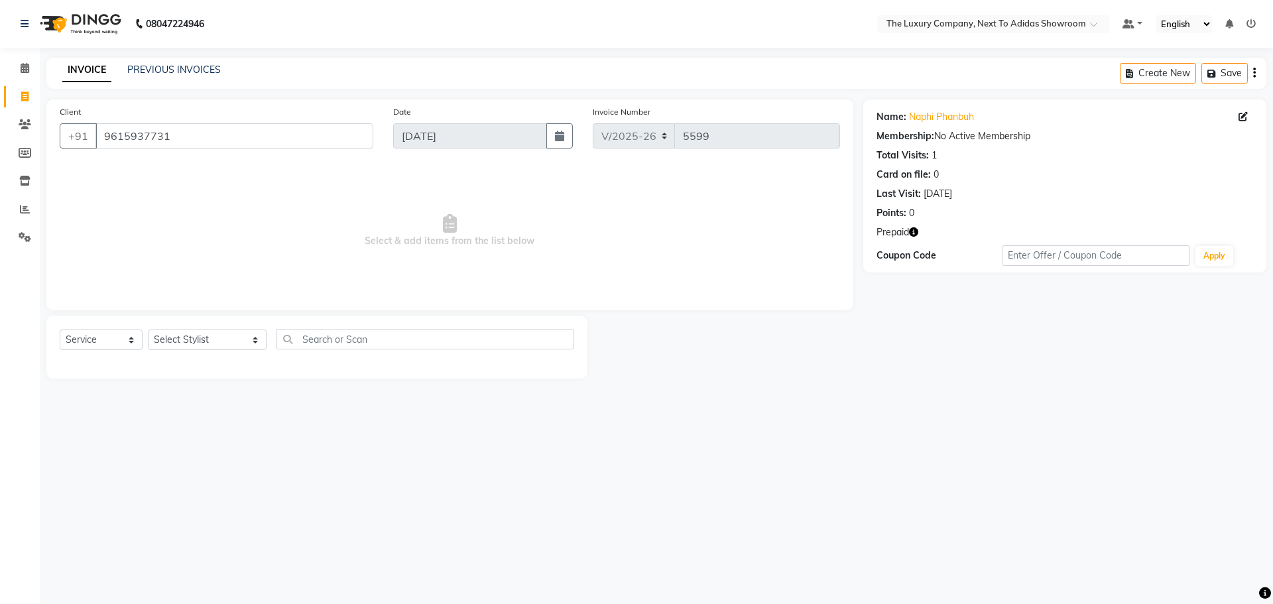
click at [917, 228] on icon "button" at bounding box center [913, 231] width 9 height 9
click at [942, 117] on link "Naphi Phanbuh" at bounding box center [941, 117] width 65 height 14
drag, startPoint x: 190, startPoint y: 137, endPoint x: 0, endPoint y: 184, distance: 196.2
click at [0, 184] on app-home "08047224946 Select Location × The Luxury Company, Next To Adidas Showroom Defau…" at bounding box center [636, 199] width 1273 height 398
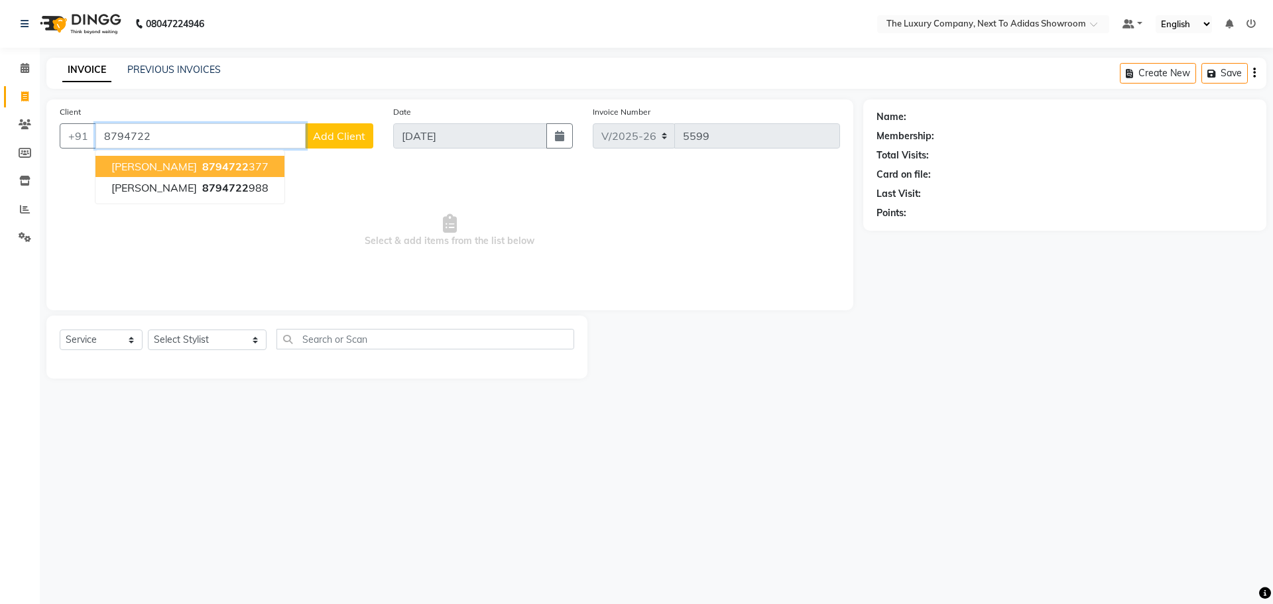
click at [216, 165] on span "8794722" at bounding box center [225, 166] width 46 height 13
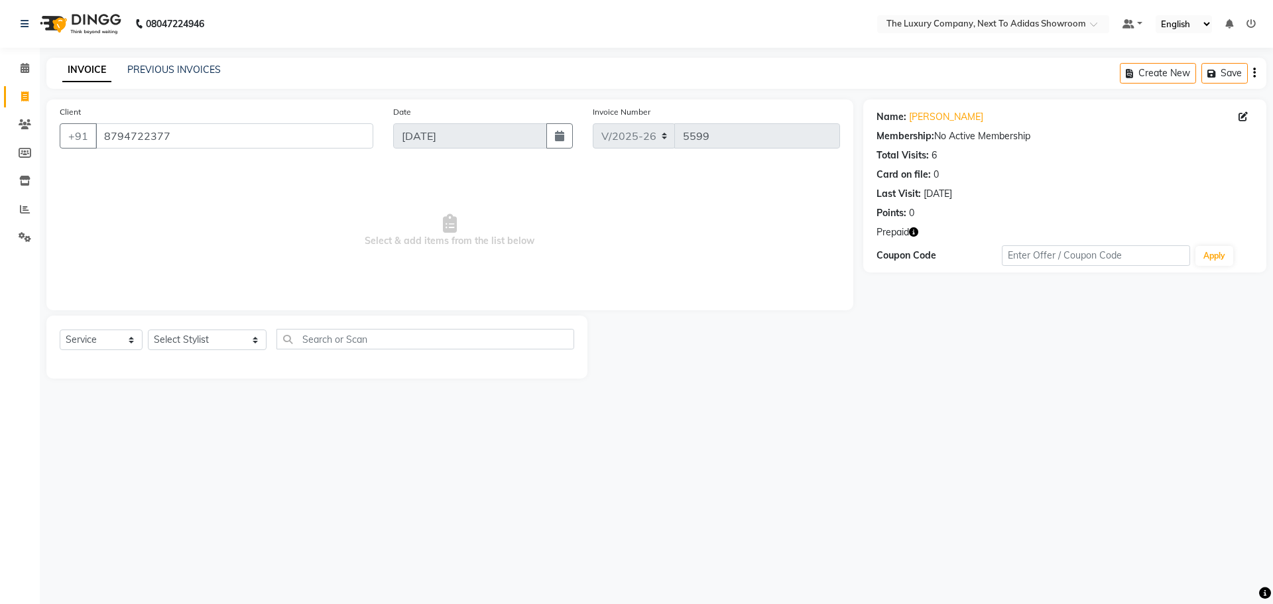
click at [914, 230] on icon "button" at bounding box center [913, 231] width 9 height 9
drag, startPoint x: 927, startPoint y: 319, endPoint x: 973, endPoint y: 461, distance: 149.3
click at [932, 328] on div "Name: [PERSON_NAME] Membership: No Active Membership Total Visits: 6 Card on fi…" at bounding box center [1069, 238] width 413 height 279
drag, startPoint x: 215, startPoint y: 137, endPoint x: 0, endPoint y: 223, distance: 231.4
click at [0, 223] on app-home "08047224946 Select Location × The Luxury Company, Next To Adidas Showroom Defau…" at bounding box center [636, 199] width 1273 height 398
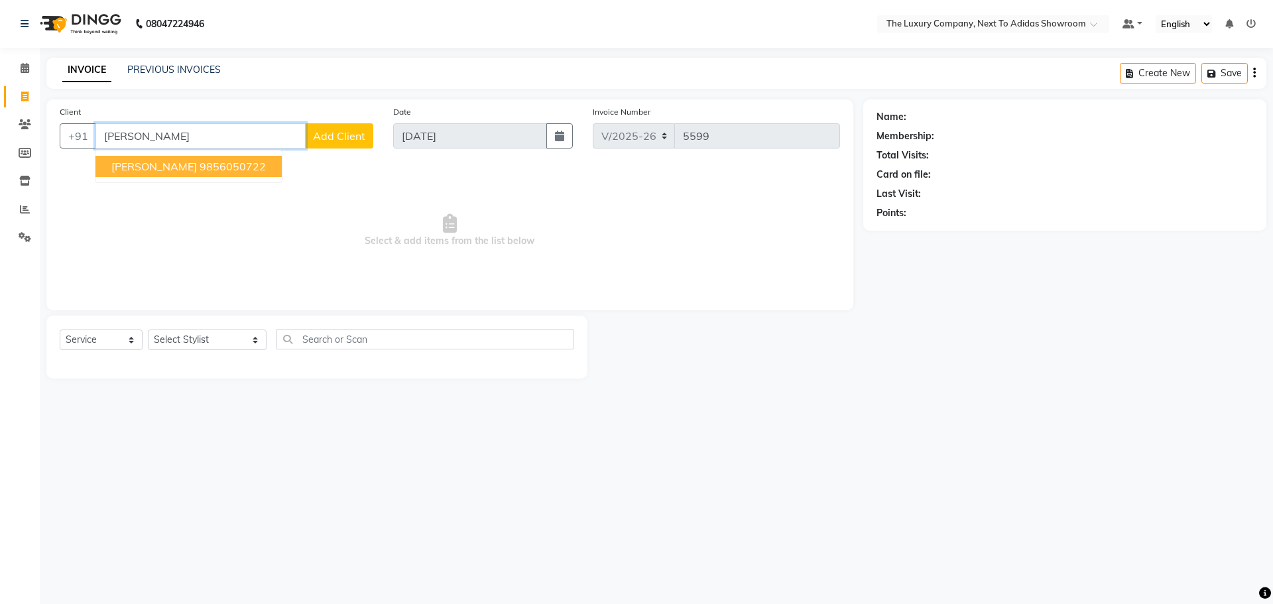
click at [217, 174] on button "[PERSON_NAME] 9856050722" at bounding box center [188, 166] width 186 height 21
type input "9856050722"
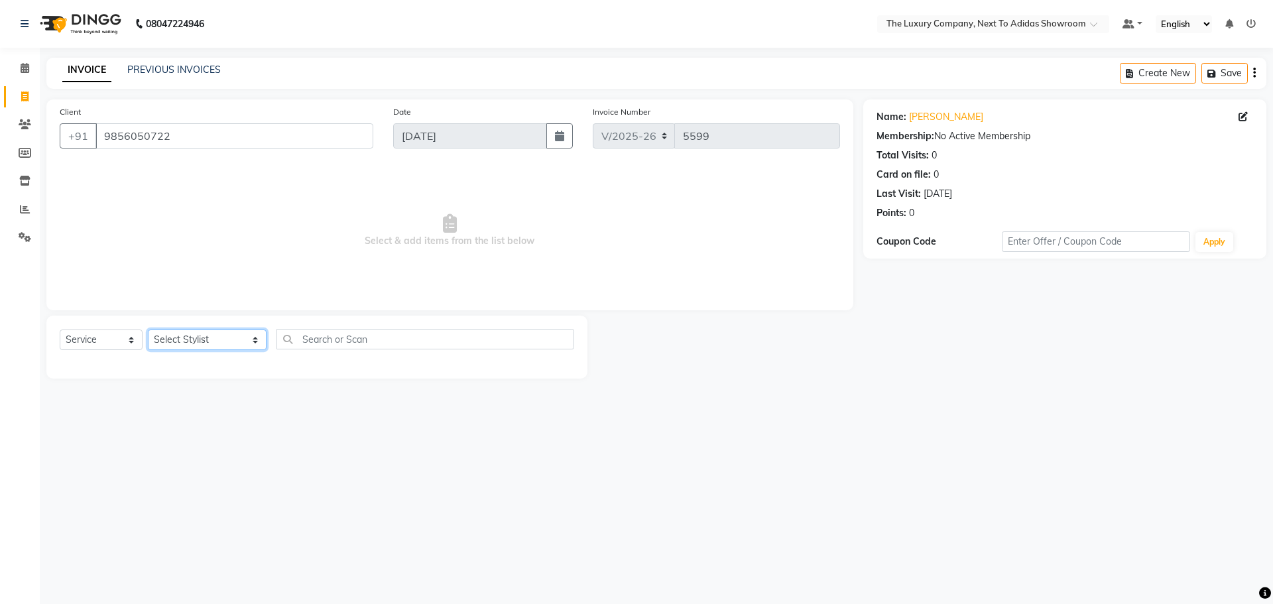
click at [187, 343] on select "Select Stylist [PERSON_NAME] [PERSON_NAME] ANSAI [PERSON_NAME] BALAJIED [PERSON…" at bounding box center [207, 339] width 119 height 21
select select "53688"
click at [148, 329] on select "Select Stylist [PERSON_NAME] [PERSON_NAME] ANSAI [PERSON_NAME] BALAJIED [PERSON…" at bounding box center [207, 339] width 119 height 21
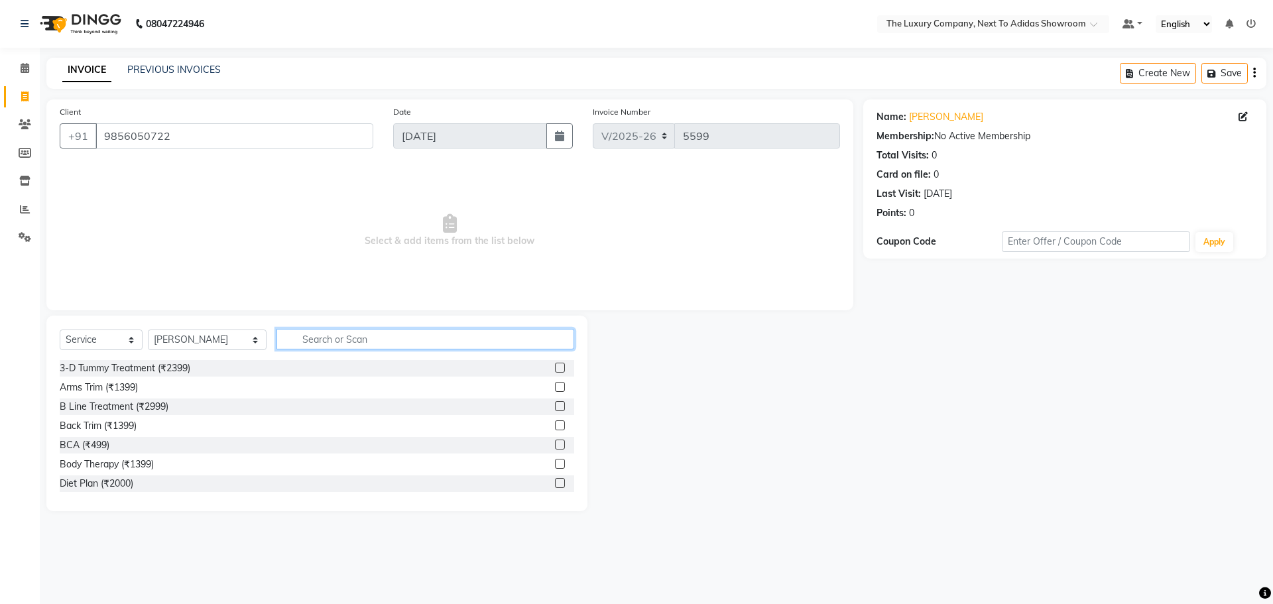
click at [359, 331] on input "text" at bounding box center [425, 339] width 298 height 21
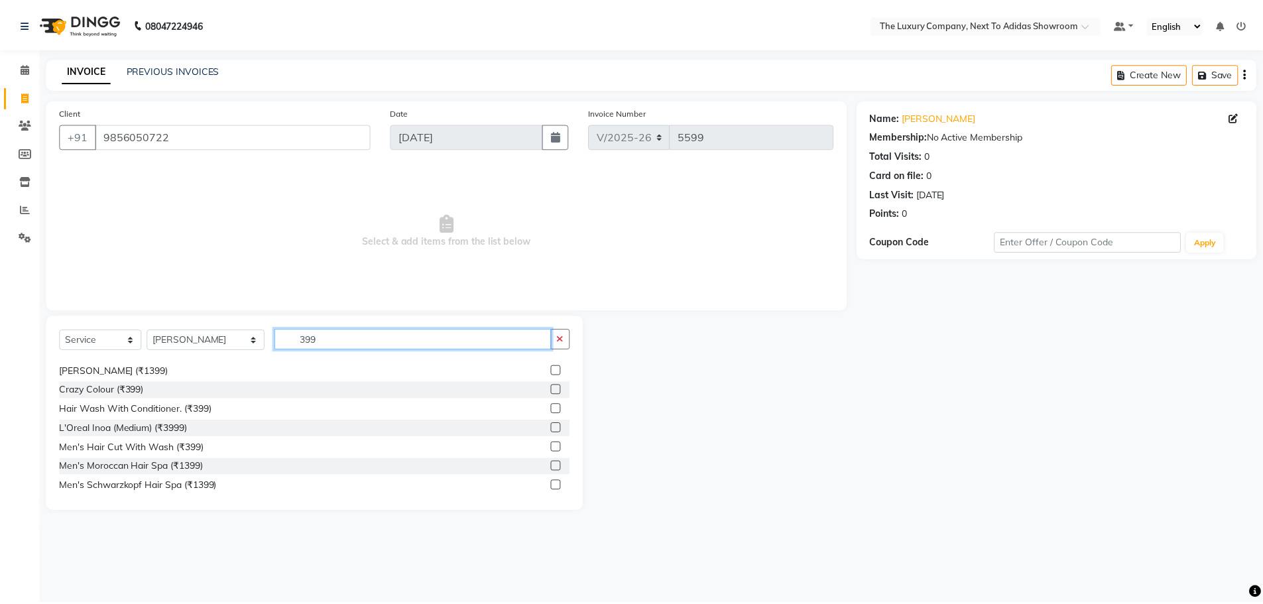
scroll to position [133, 0]
type input "399"
click at [555, 445] on label at bounding box center [560, 447] width 10 height 10
click at [555, 445] on input "checkbox" at bounding box center [559, 447] width 9 height 9
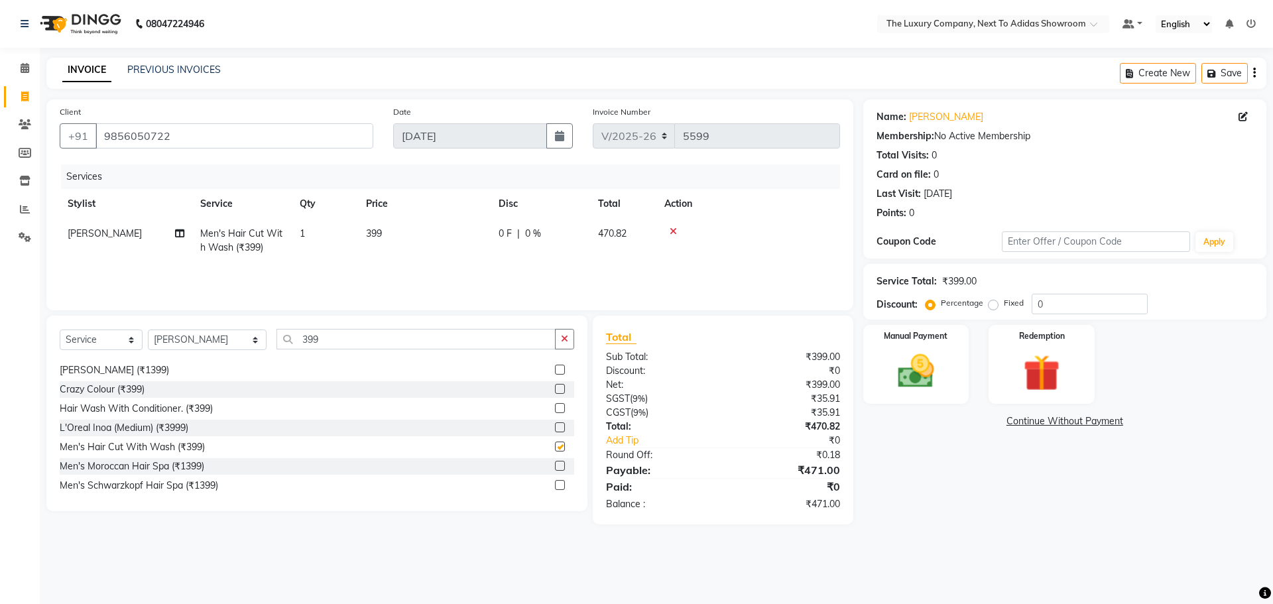
checkbox input "false"
click at [1028, 371] on img at bounding box center [1041, 372] width 62 height 47
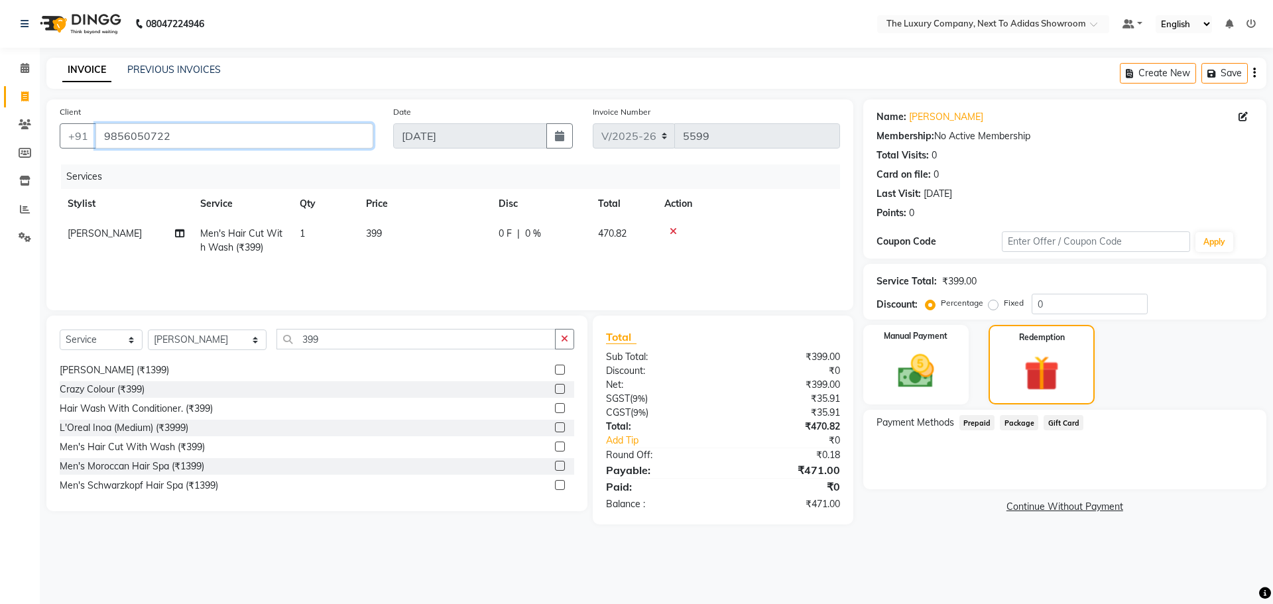
drag, startPoint x: 319, startPoint y: 135, endPoint x: 0, endPoint y: 261, distance: 343.1
click at [0, 261] on app-home "08047224946 Select Location × The Luxury Company, Next To Adidas Showroom Defau…" at bounding box center [636, 272] width 1273 height 544
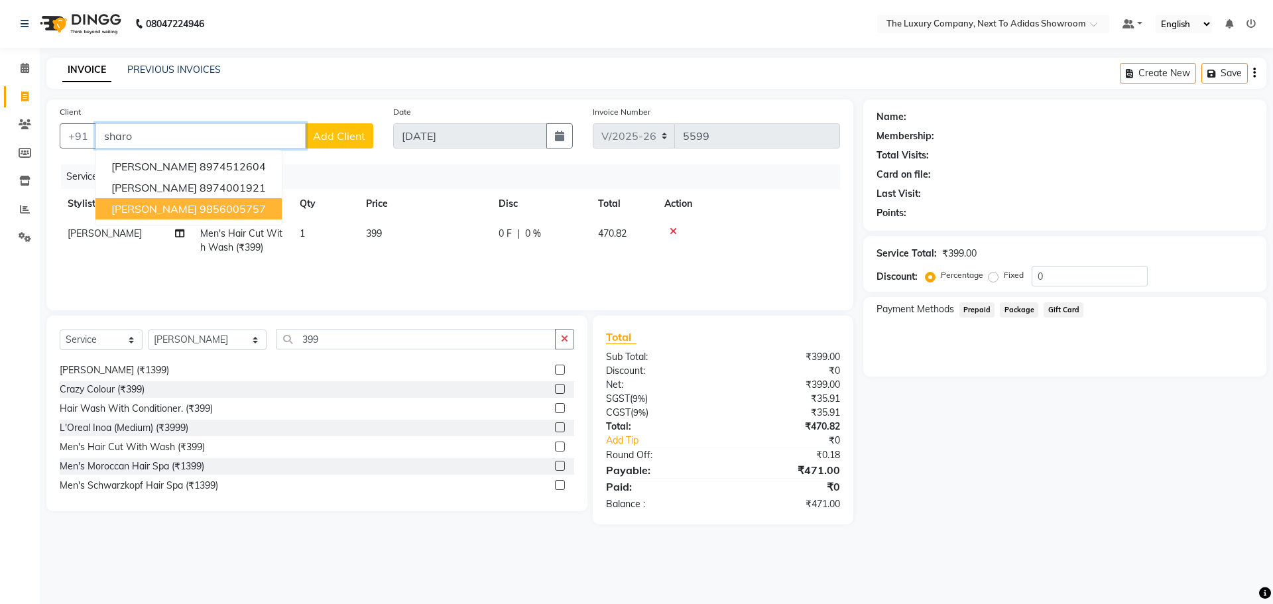
click at [200, 213] on ngb-highlight "9856005757" at bounding box center [233, 208] width 66 height 13
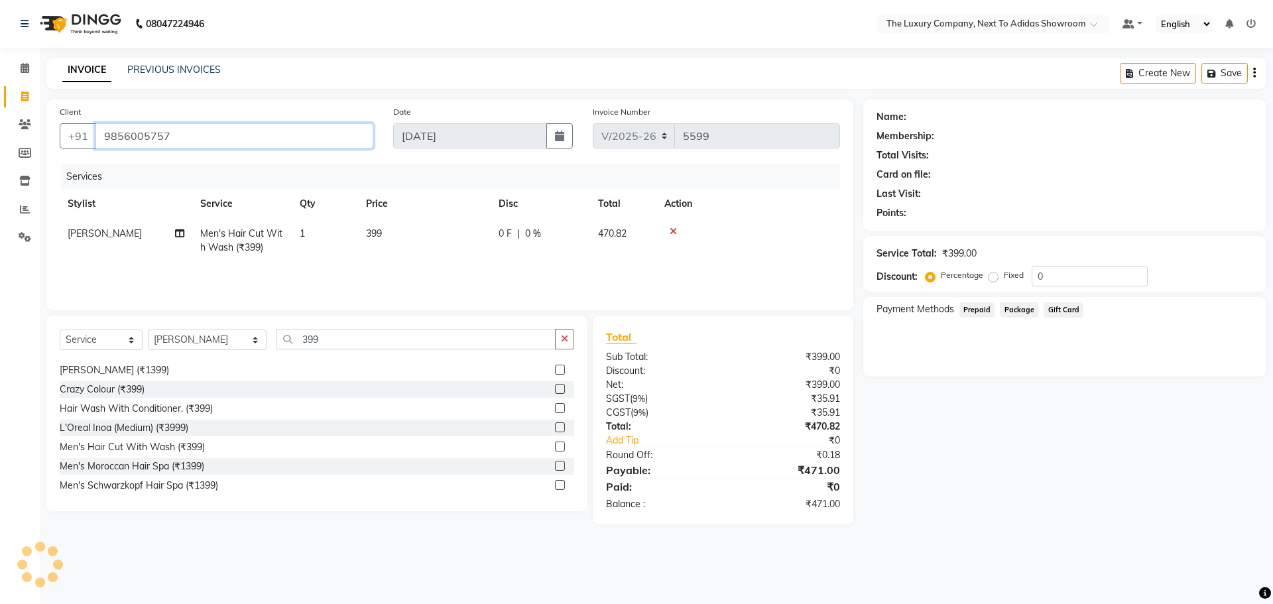
type input "9856005757"
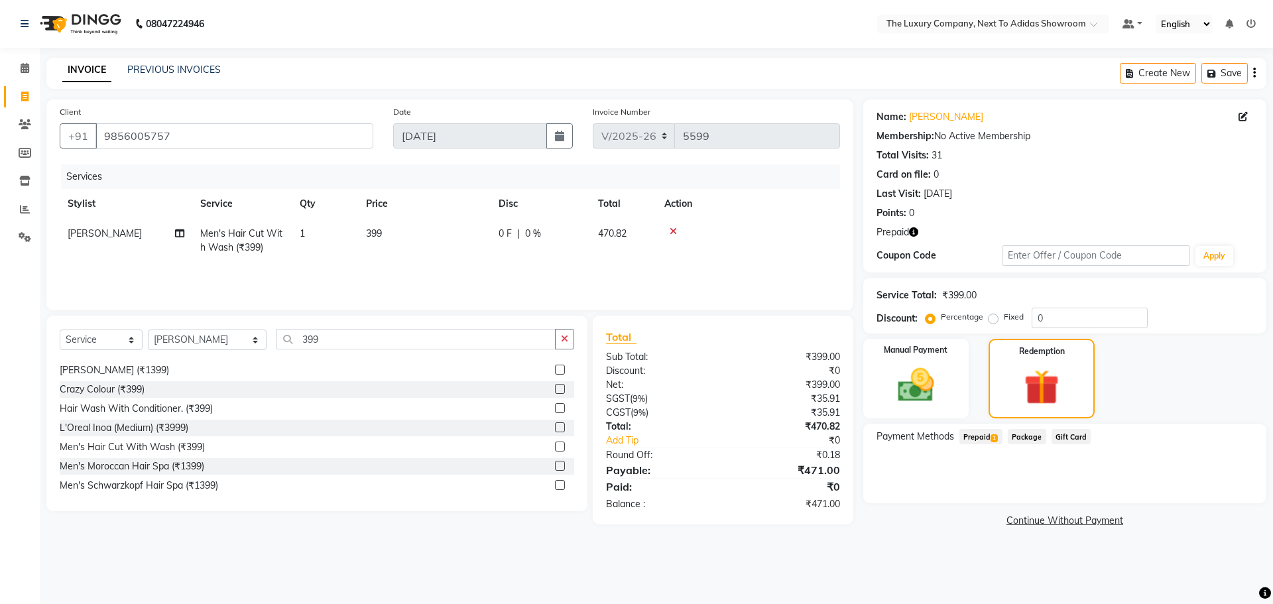
click at [977, 438] on span "Prepaid 1" at bounding box center [980, 436] width 43 height 15
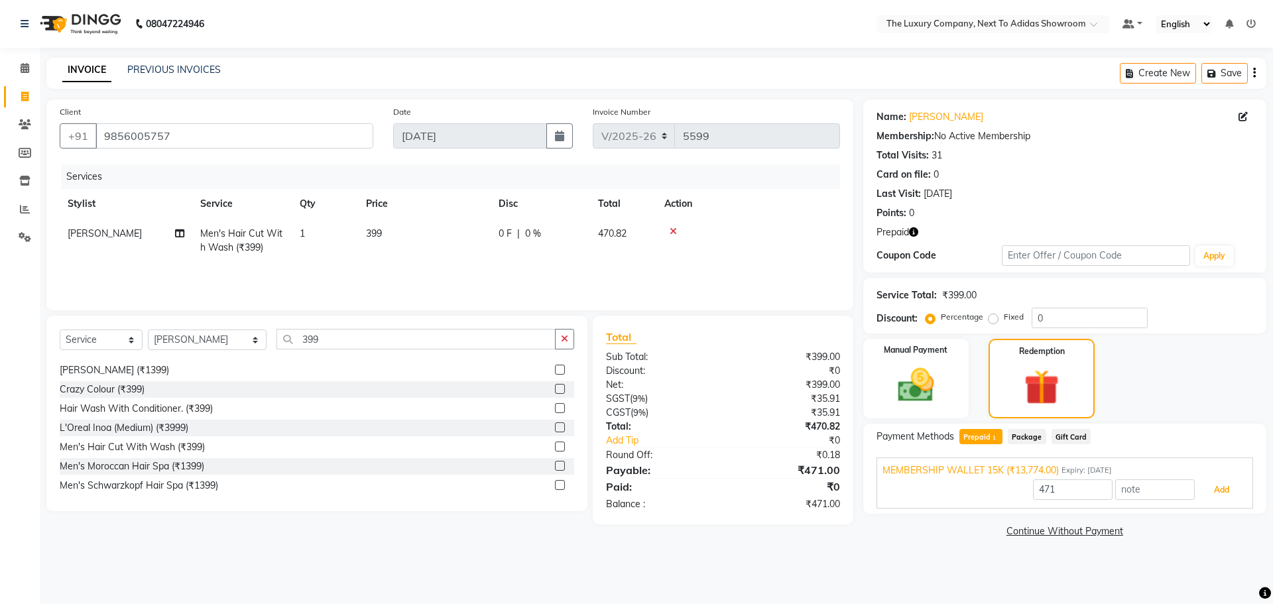
click at [1227, 493] on button "Add" at bounding box center [1221, 490] width 48 height 23
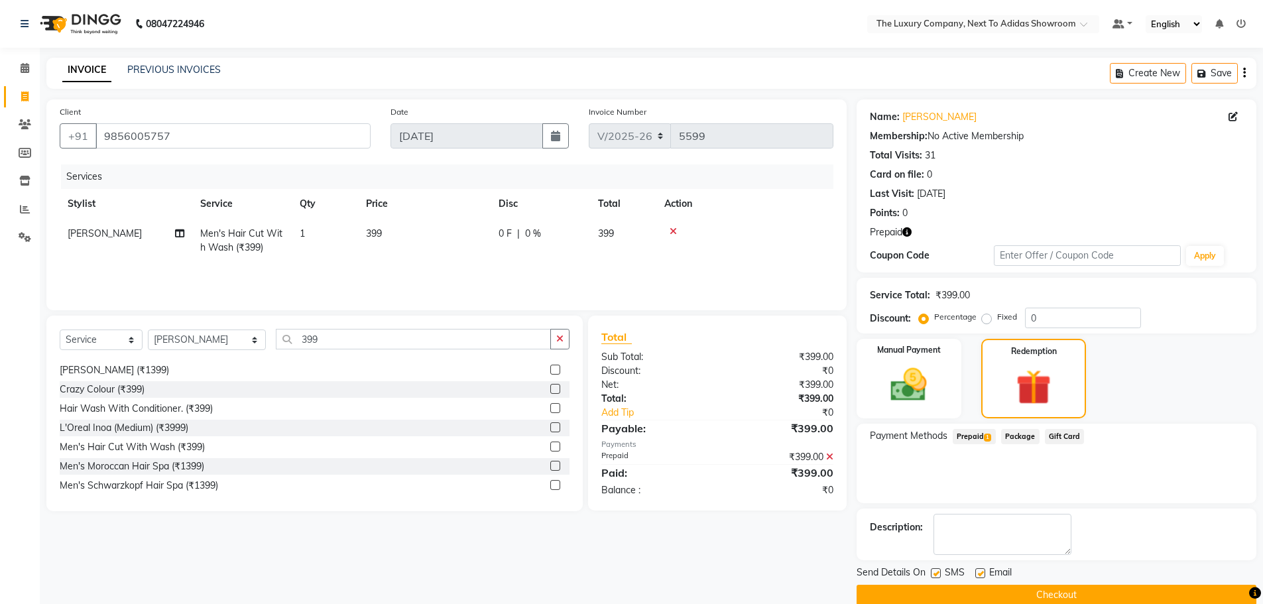
click at [967, 434] on span "Prepaid 1" at bounding box center [974, 436] width 43 height 15
click at [1095, 593] on button "Checkout" at bounding box center [1057, 595] width 400 height 21
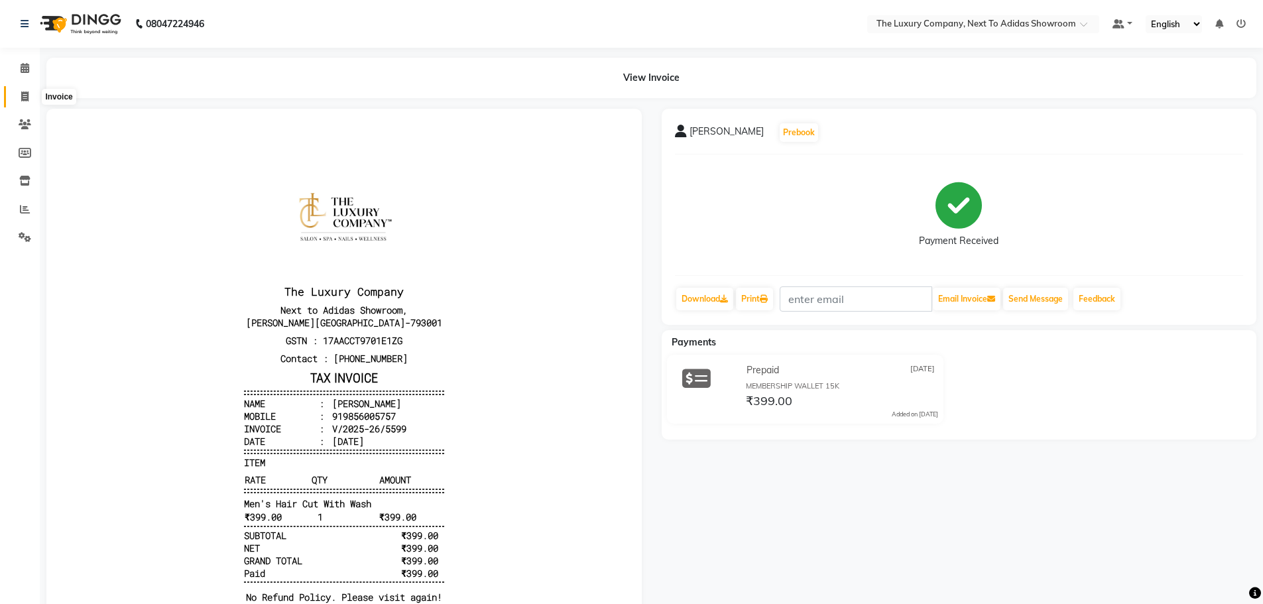
click at [26, 89] on span at bounding box center [24, 96] width 23 height 15
select select "service"
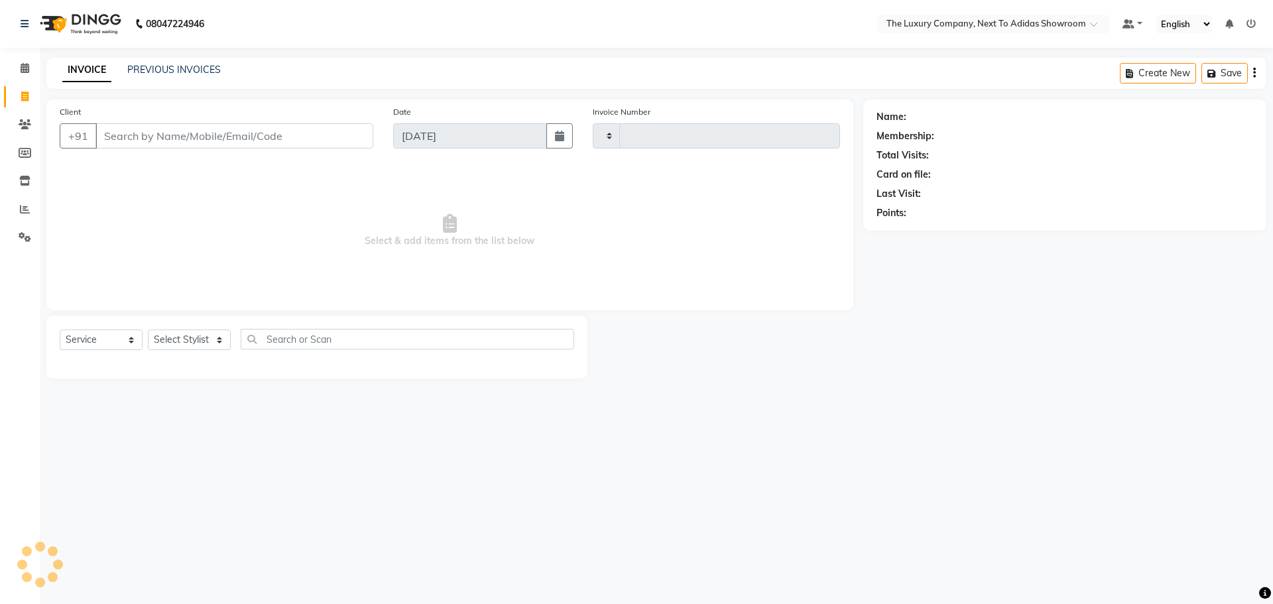
type input "5600"
select select "6828"
click at [133, 137] on input "Client" at bounding box center [234, 135] width 278 height 25
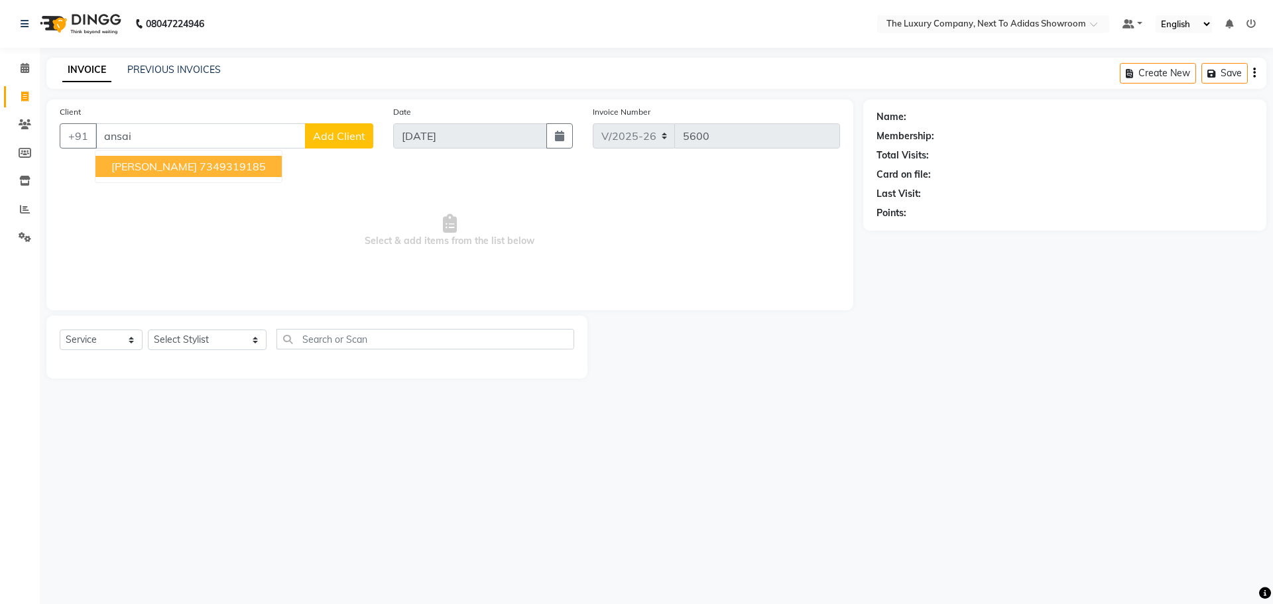
click at [178, 162] on span "[PERSON_NAME]" at bounding box center [154, 166] width 86 height 13
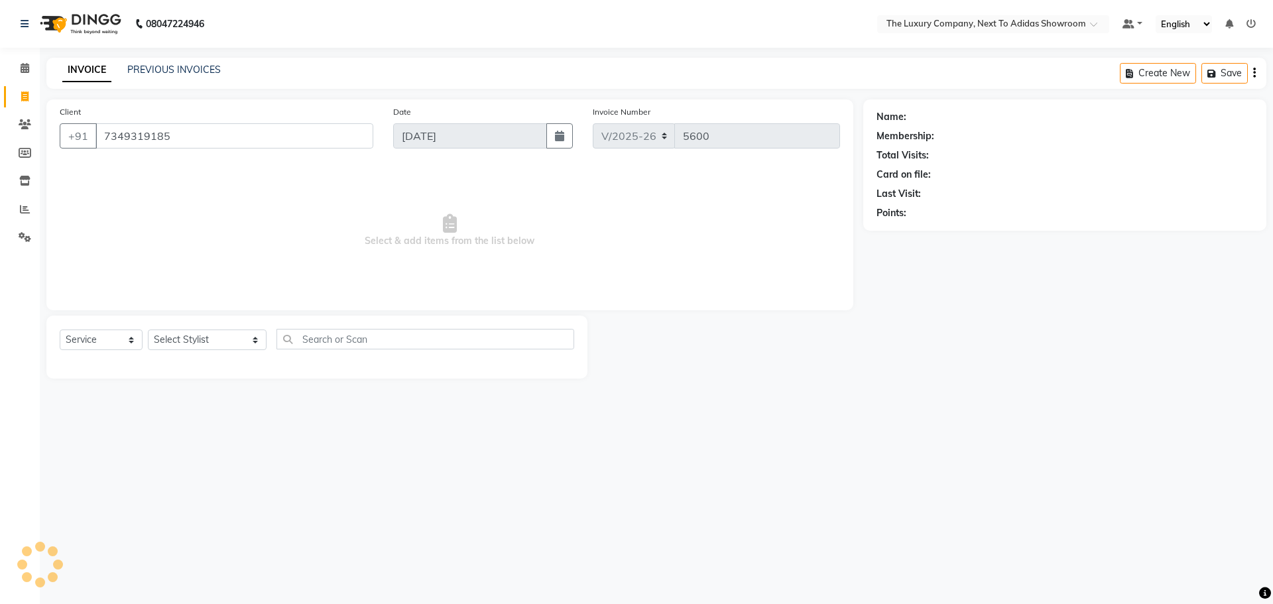
type input "7349319185"
click at [135, 343] on select "Select Service Product Membership Package Voucher Prepaid Gift Card" at bounding box center [101, 339] width 83 height 21
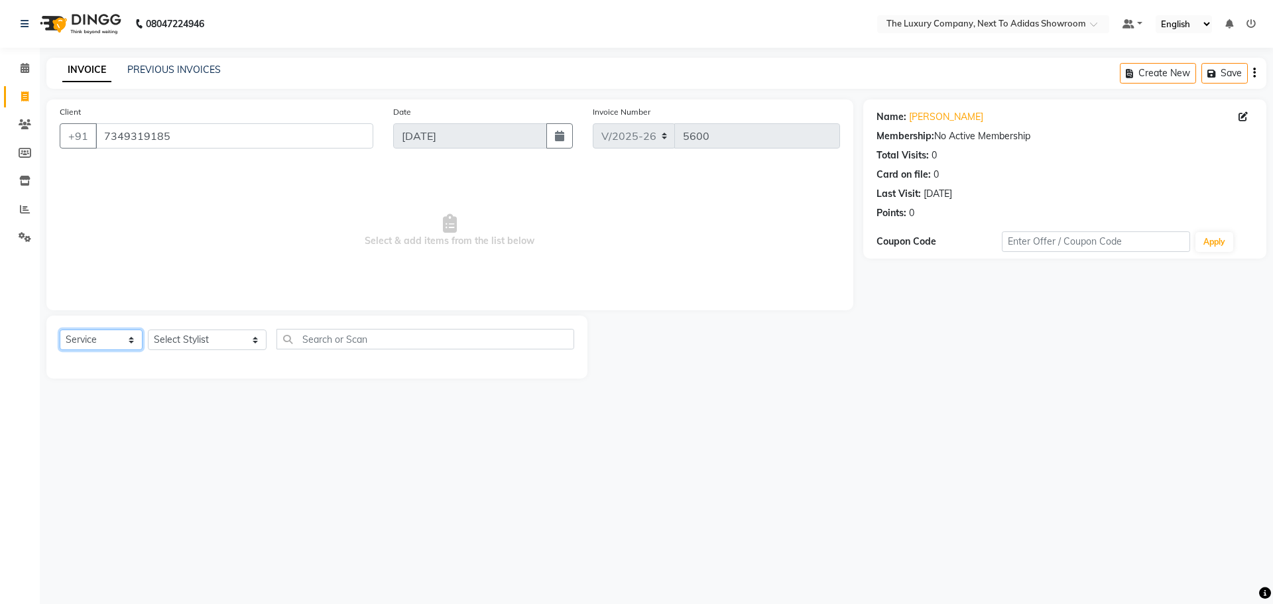
select select "product"
click at [60, 329] on select "Select Service Product Membership Package Voucher Prepaid Gift Card" at bounding box center [101, 339] width 83 height 21
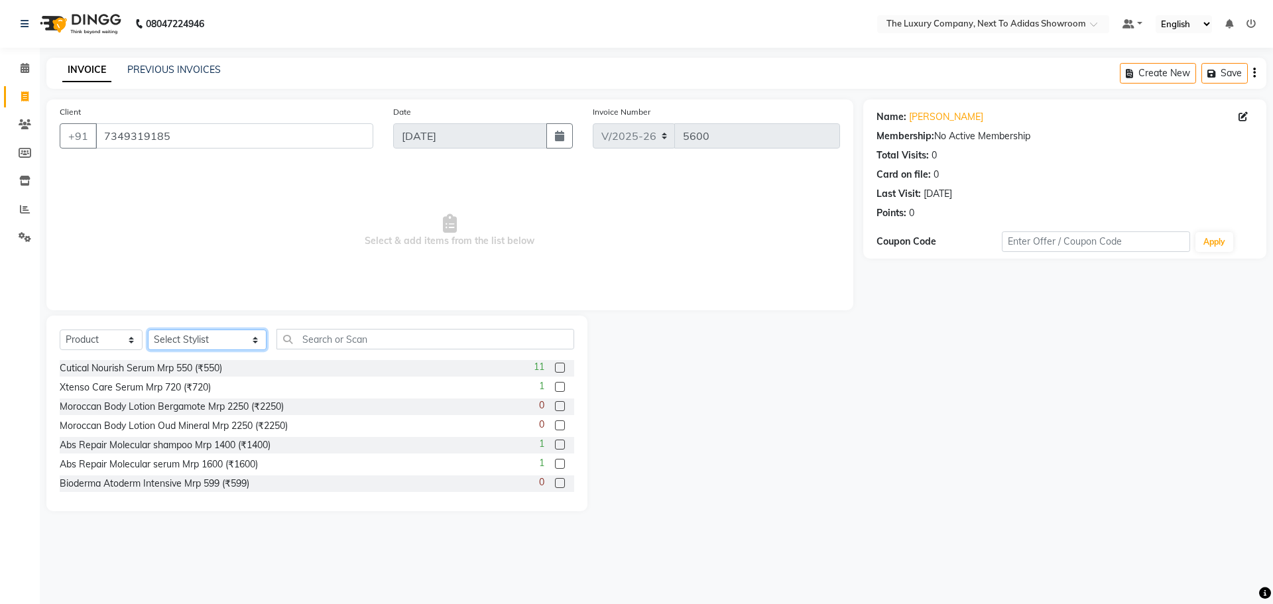
click at [197, 330] on select "Select Stylist [PERSON_NAME] [PERSON_NAME] ANSAI [PERSON_NAME] BALAJIED [PERSON…" at bounding box center [207, 339] width 119 height 21
select select "53647"
click at [148, 329] on select "Select Stylist [PERSON_NAME] [PERSON_NAME] ANSAI [PERSON_NAME] BALAJIED [PERSON…" at bounding box center [207, 339] width 119 height 21
click at [300, 337] on input "text" at bounding box center [425, 339] width 298 height 21
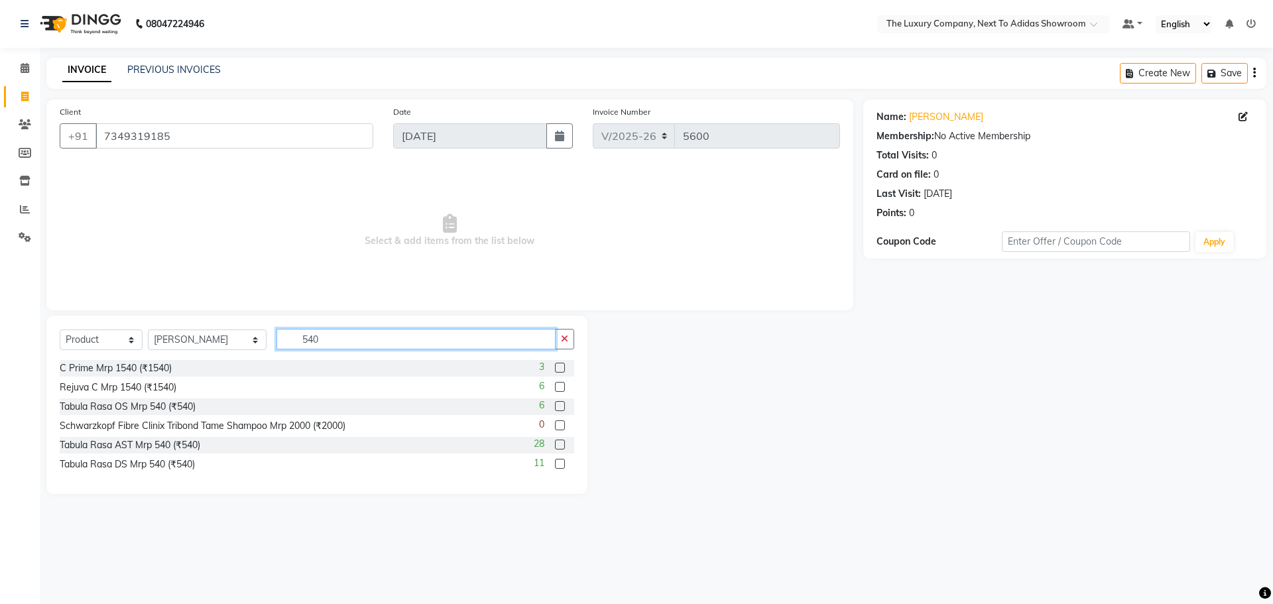
type input "540"
click at [560, 446] on label at bounding box center [560, 445] width 10 height 10
click at [560, 446] on input "checkbox" at bounding box center [559, 445] width 9 height 9
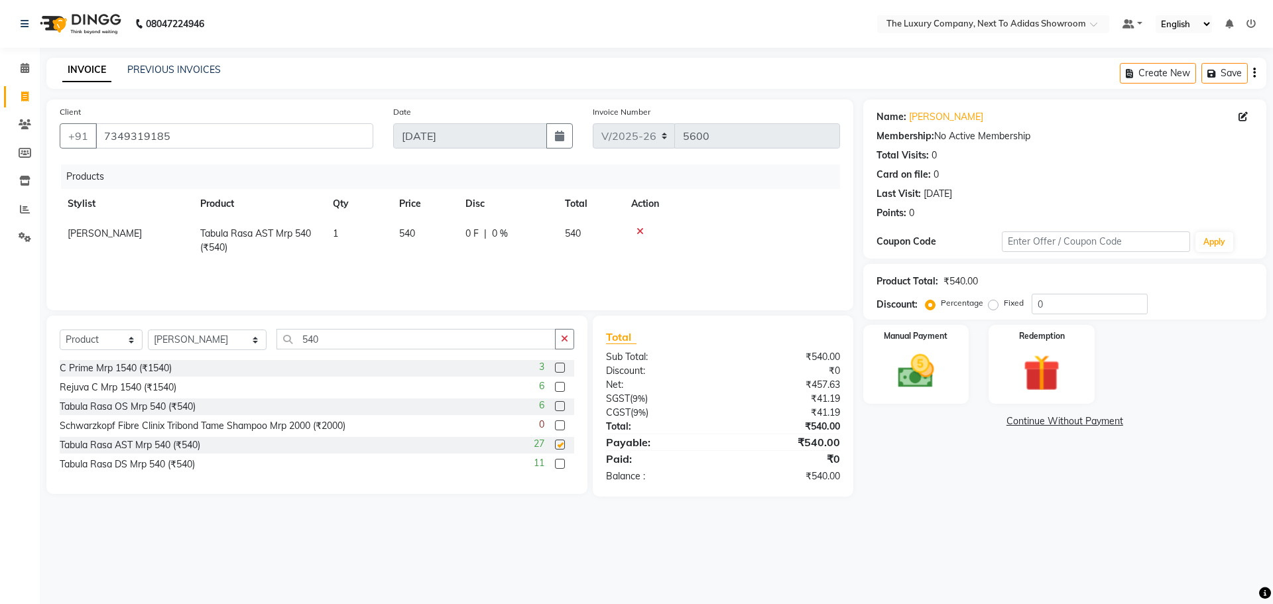
checkbox input "false"
click at [957, 354] on div "Manual Payment" at bounding box center [916, 365] width 110 height 82
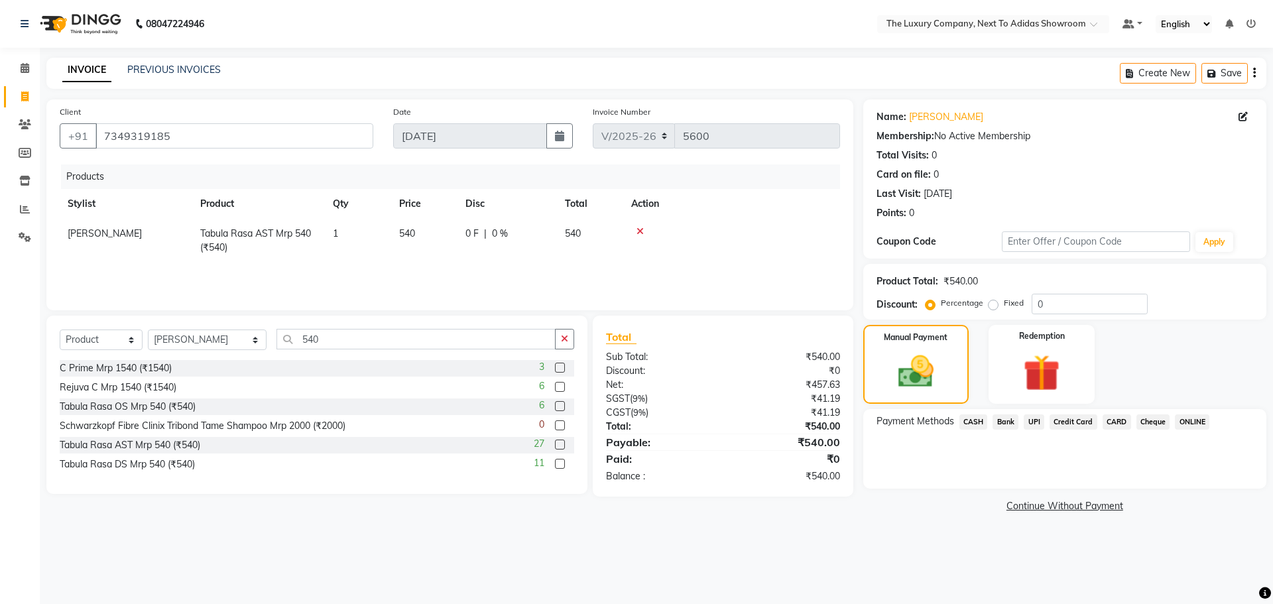
click at [971, 416] on span "CASH" at bounding box center [973, 421] width 29 height 15
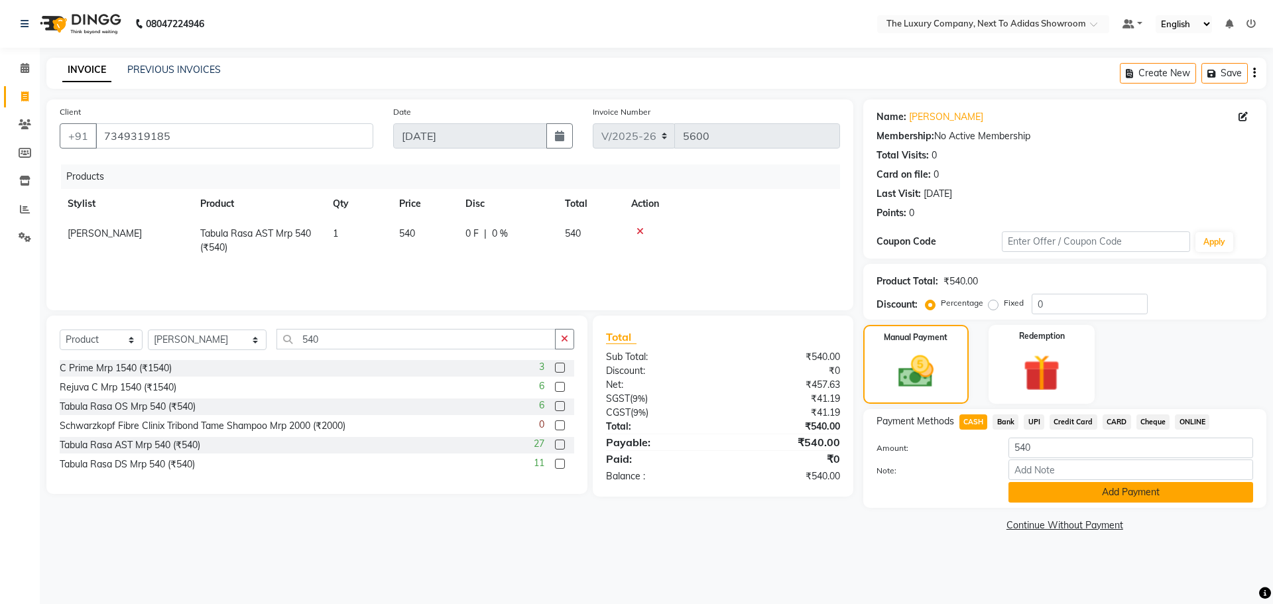
click at [1038, 492] on button "Add Payment" at bounding box center [1130, 492] width 245 height 21
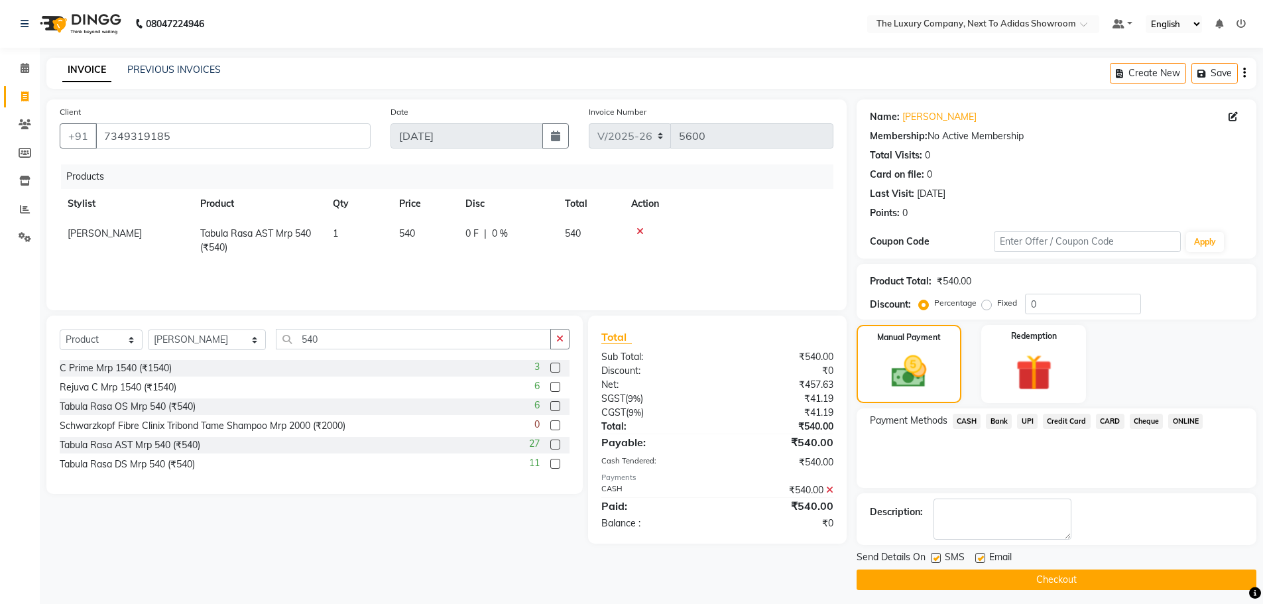
click at [1063, 577] on button "Checkout" at bounding box center [1057, 579] width 400 height 21
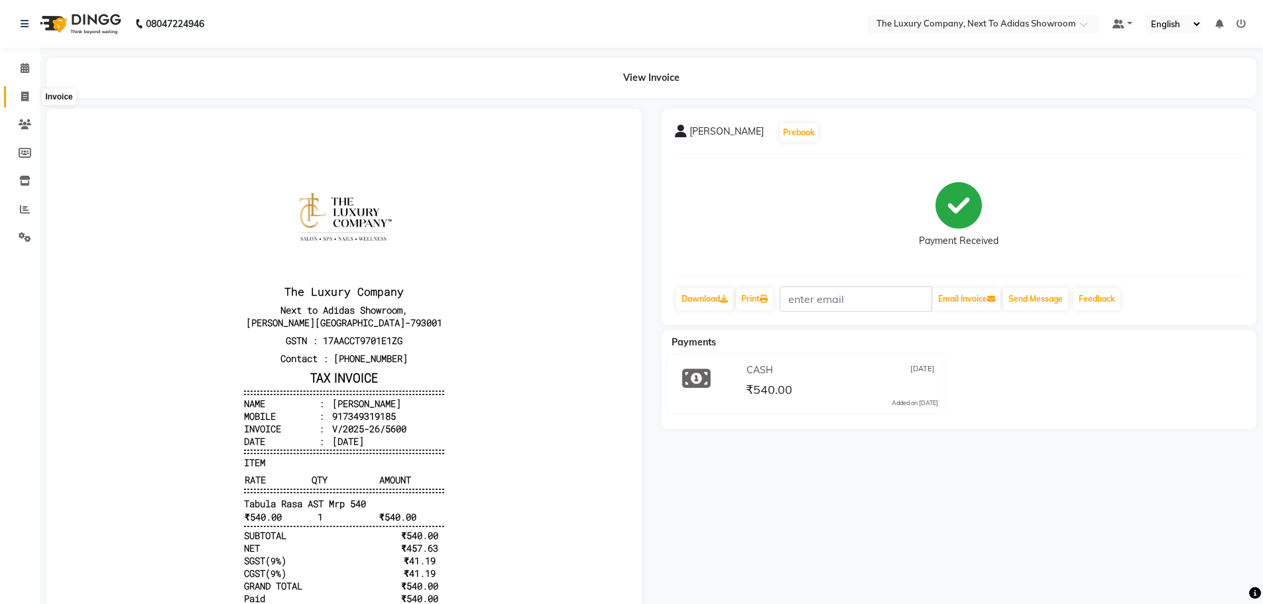
click at [26, 96] on icon at bounding box center [24, 96] width 7 height 10
select select "service"
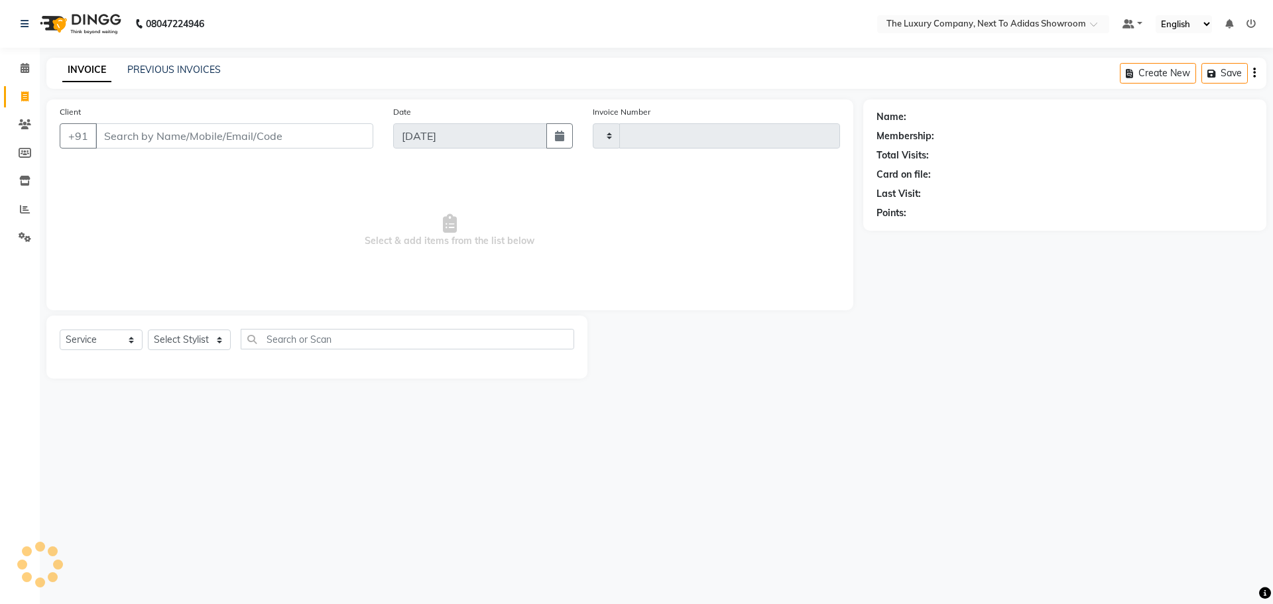
type input "5601"
select select "6828"
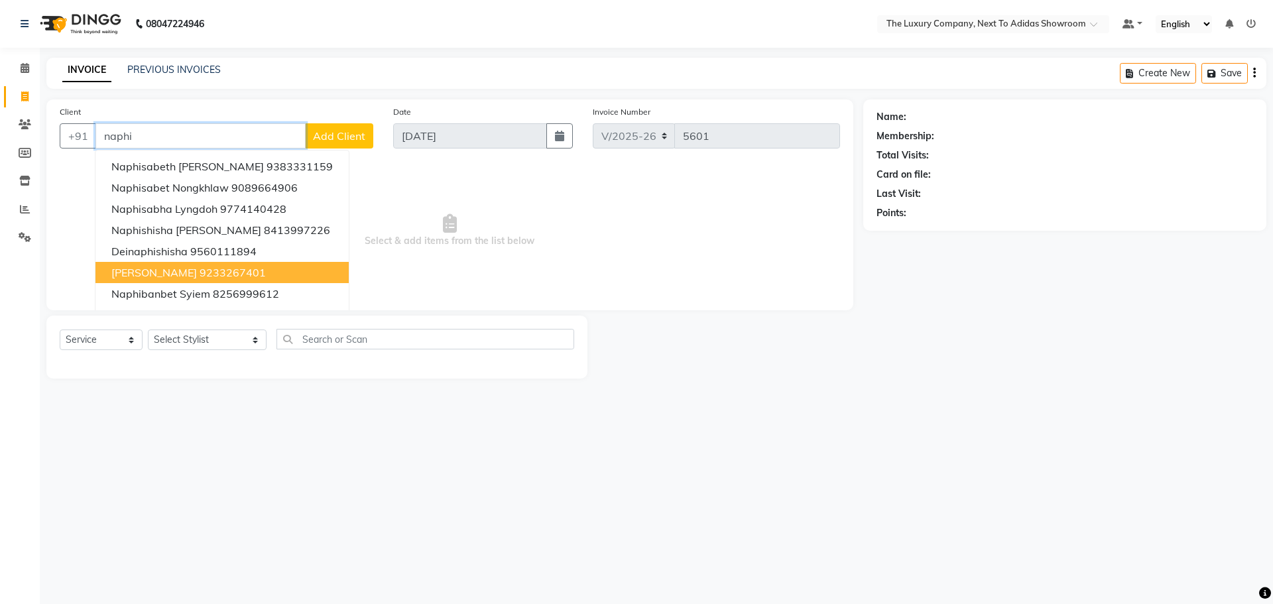
click at [175, 271] on span "[PERSON_NAME]" at bounding box center [154, 272] width 86 height 13
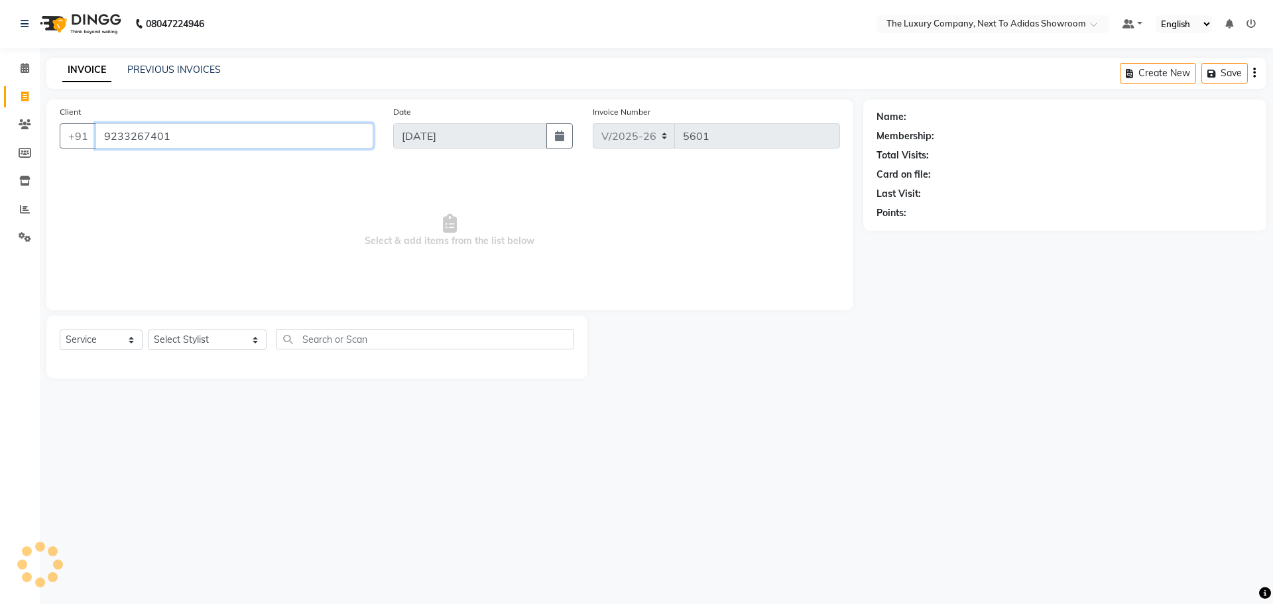
type input "9233267401"
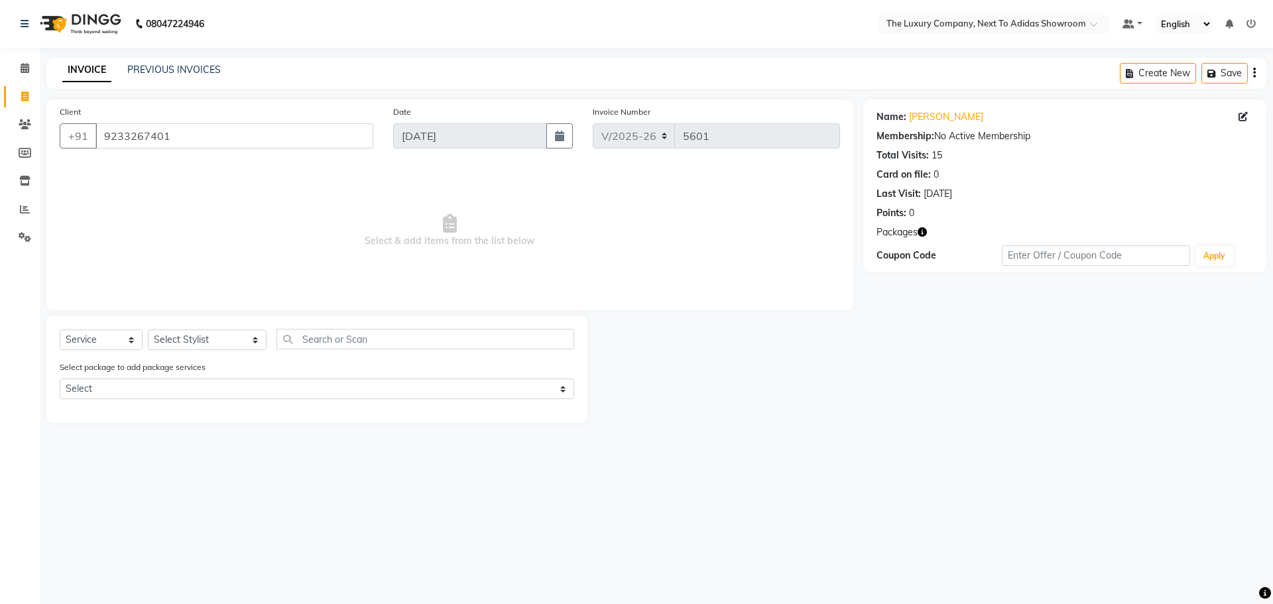
click at [921, 227] on icon "button" at bounding box center [922, 231] width 9 height 9
click at [867, 453] on div "08047224946 Select Location × The Luxury Company, Next To Adidas Showroom Defau…" at bounding box center [636, 302] width 1273 height 604
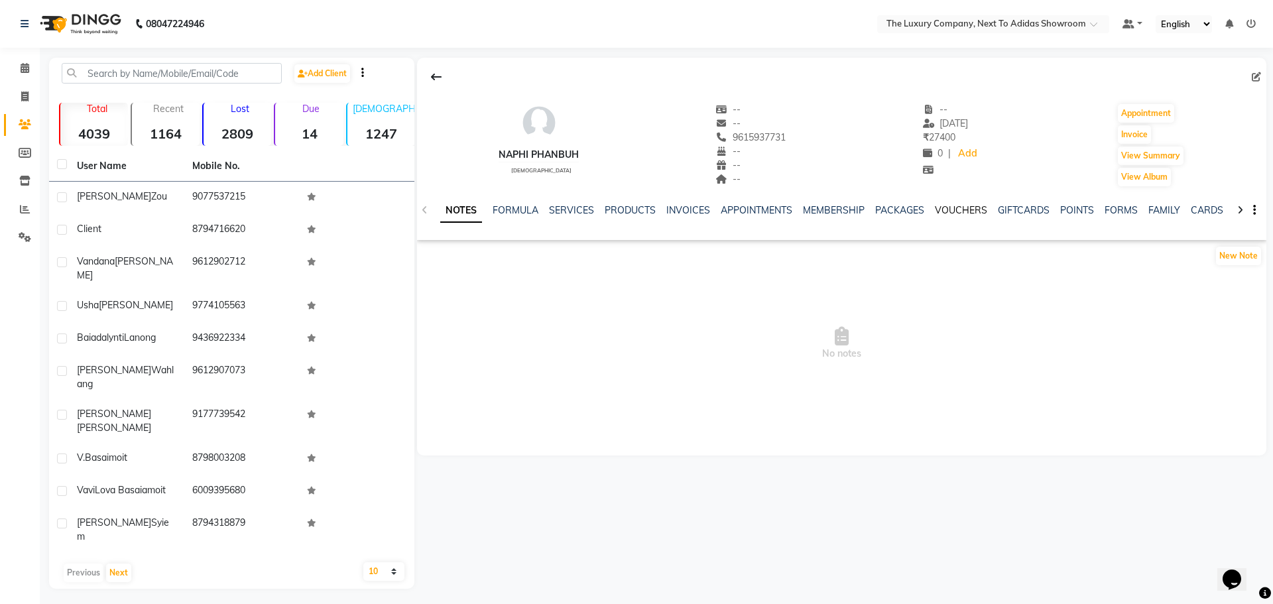
click at [965, 207] on link "VOUCHERS" at bounding box center [961, 210] width 52 height 12
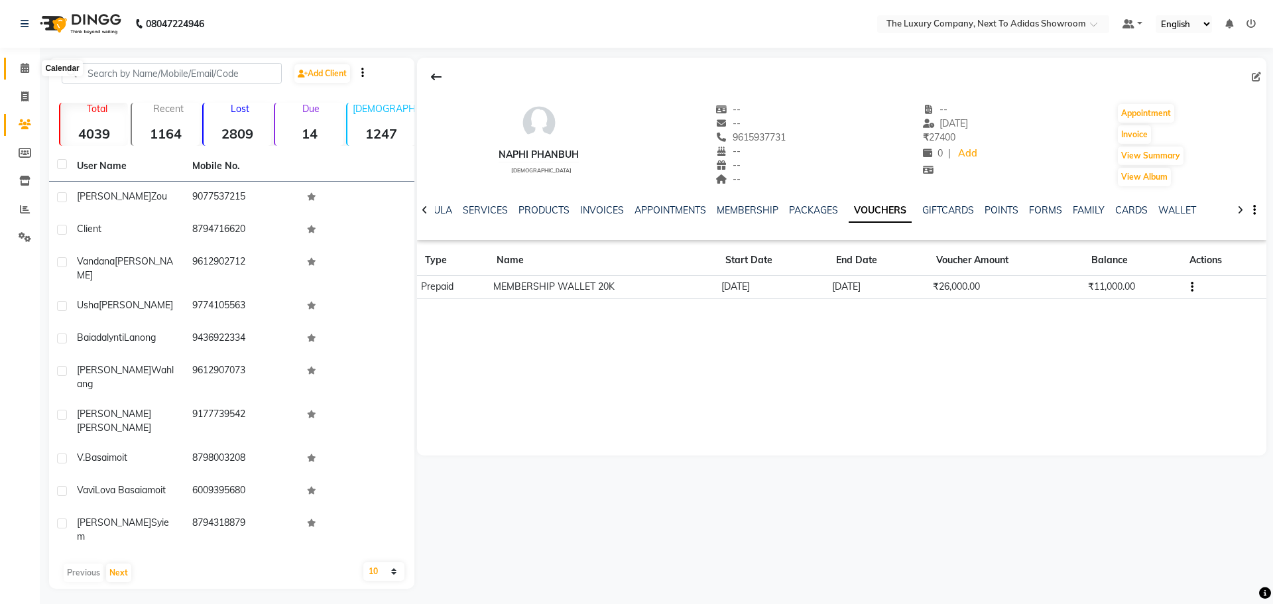
click at [29, 70] on icon at bounding box center [25, 68] width 9 height 10
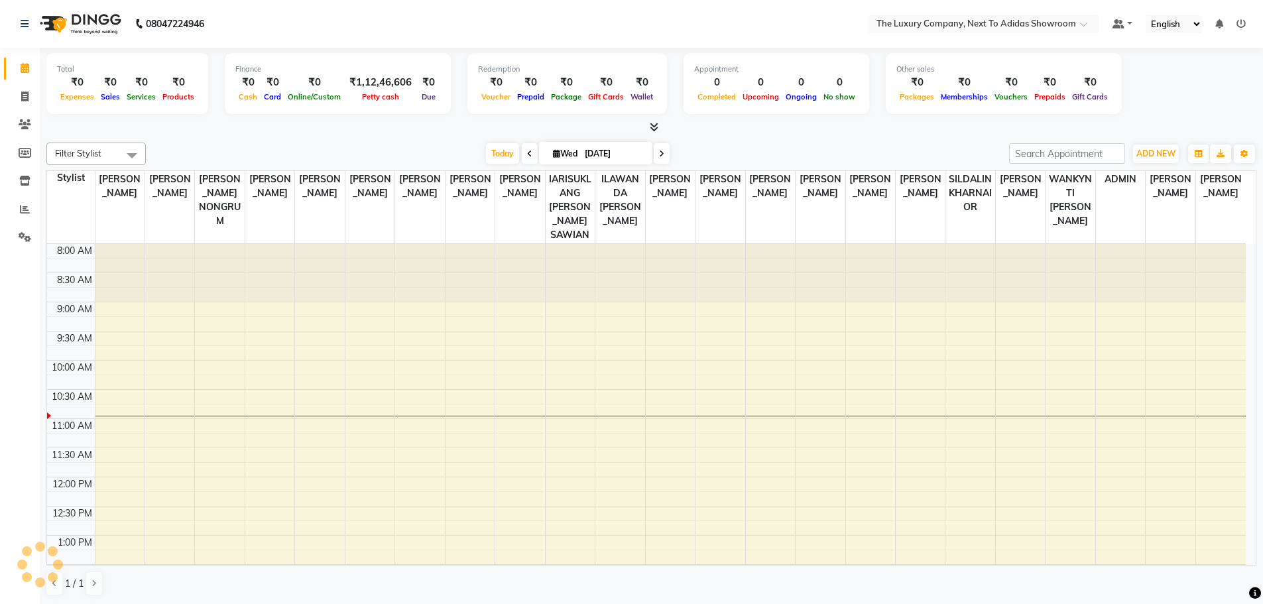
scroll to position [117, 0]
